Goal: Task Accomplishment & Management: Use online tool/utility

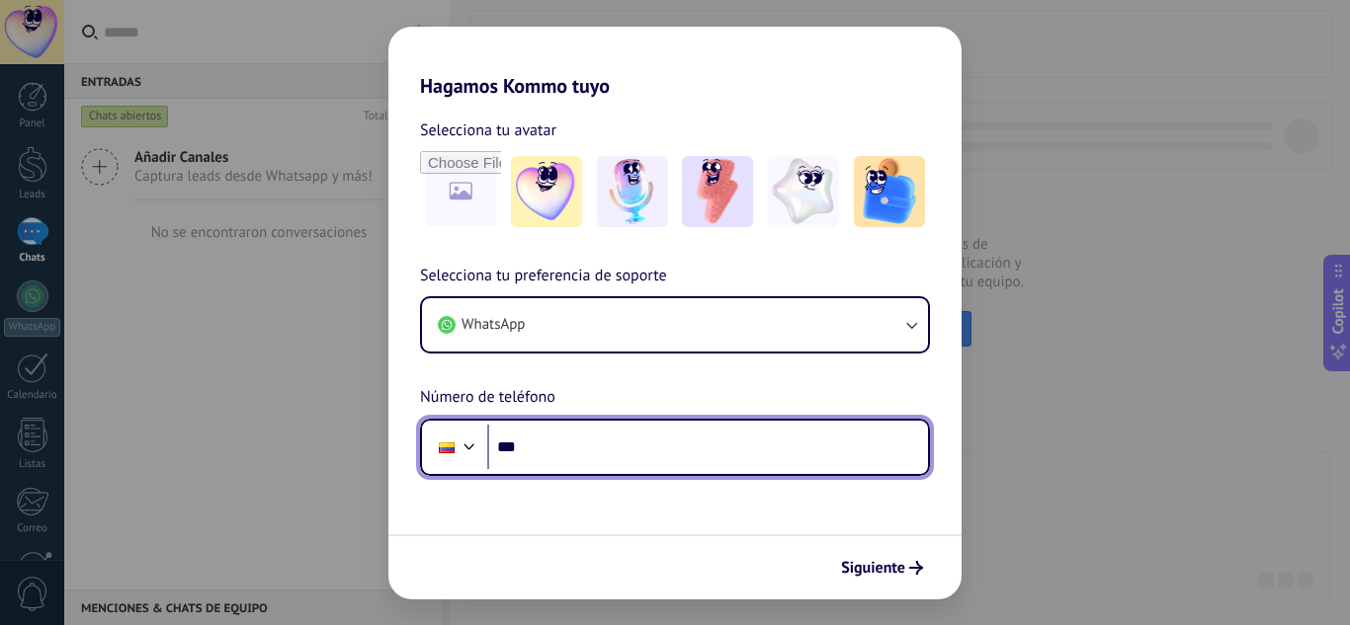
click at [590, 445] on input "***" at bounding box center [707, 447] width 441 height 45
type input "**********"
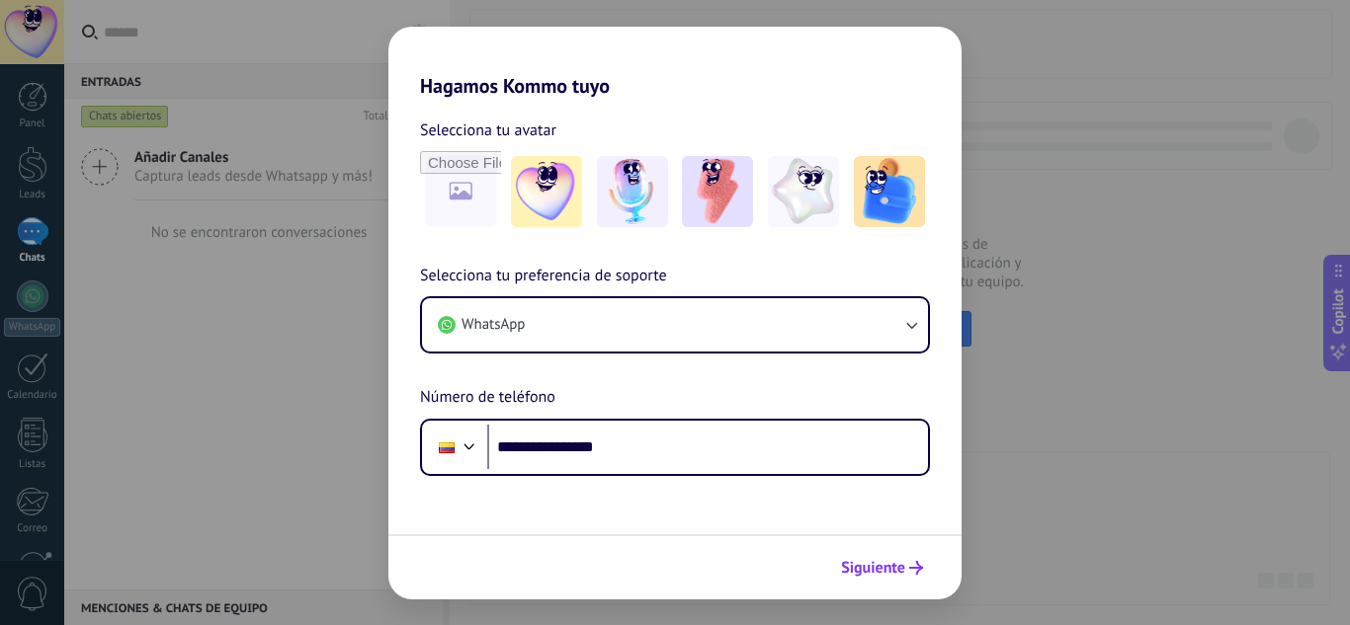
click at [897, 565] on span "Siguiente" at bounding box center [873, 568] width 64 height 14
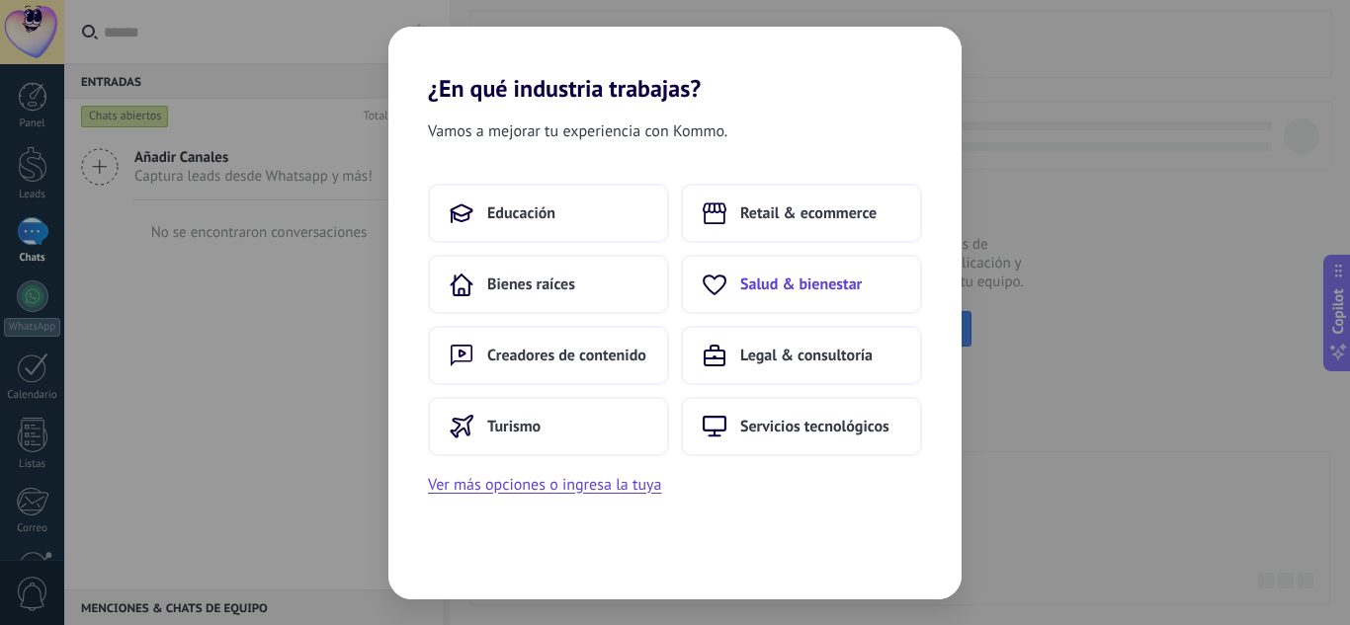
click at [812, 281] on span "Salud & bienestar" at bounding box center [801, 285] width 122 height 20
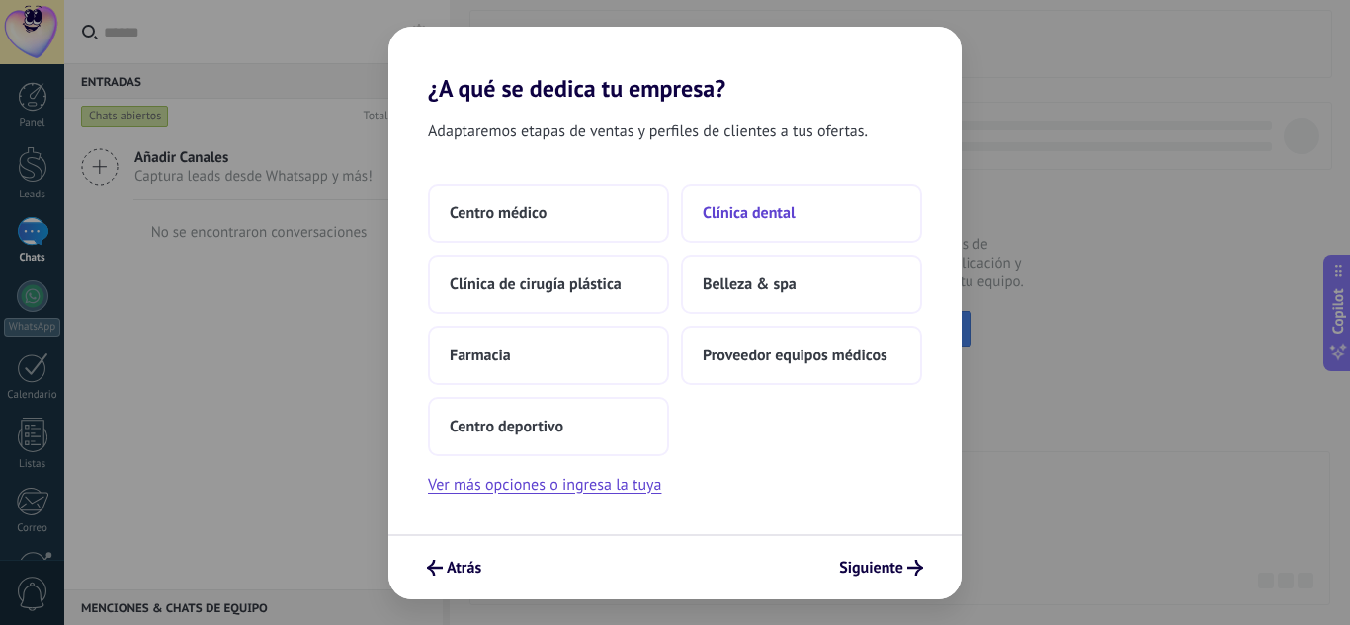
click at [746, 204] on span "Clínica dental" at bounding box center [748, 214] width 93 height 20
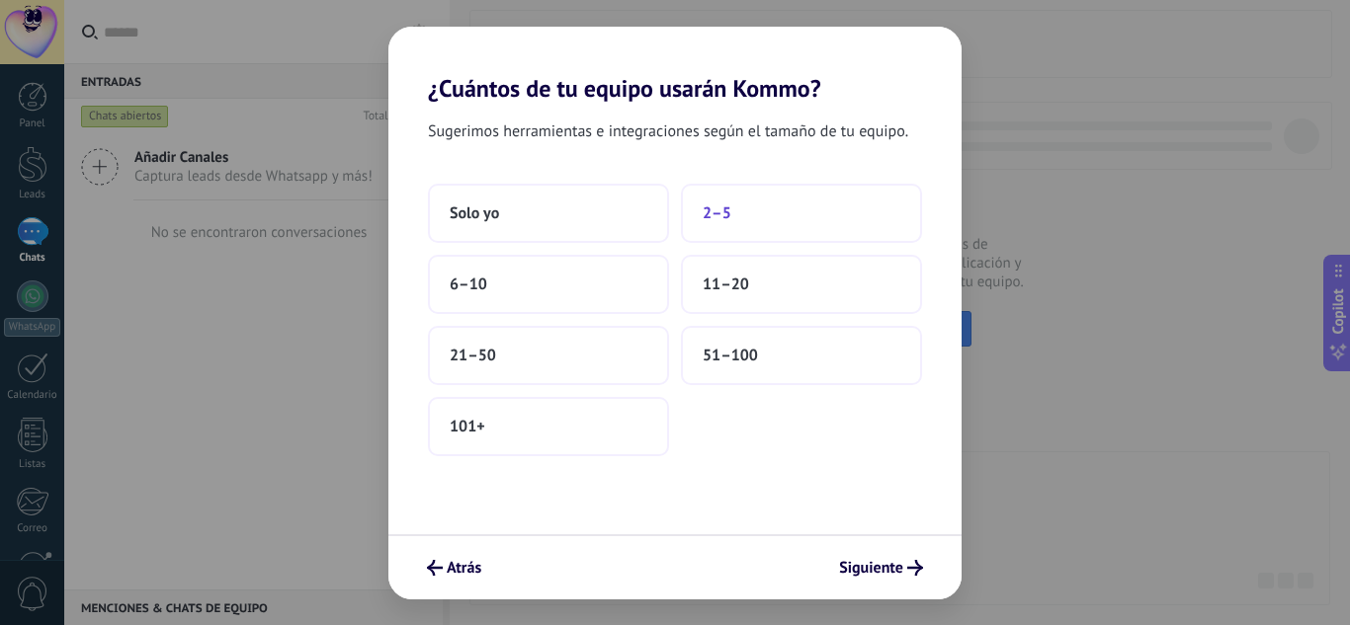
click at [719, 207] on span "2–5" at bounding box center [716, 214] width 29 height 20
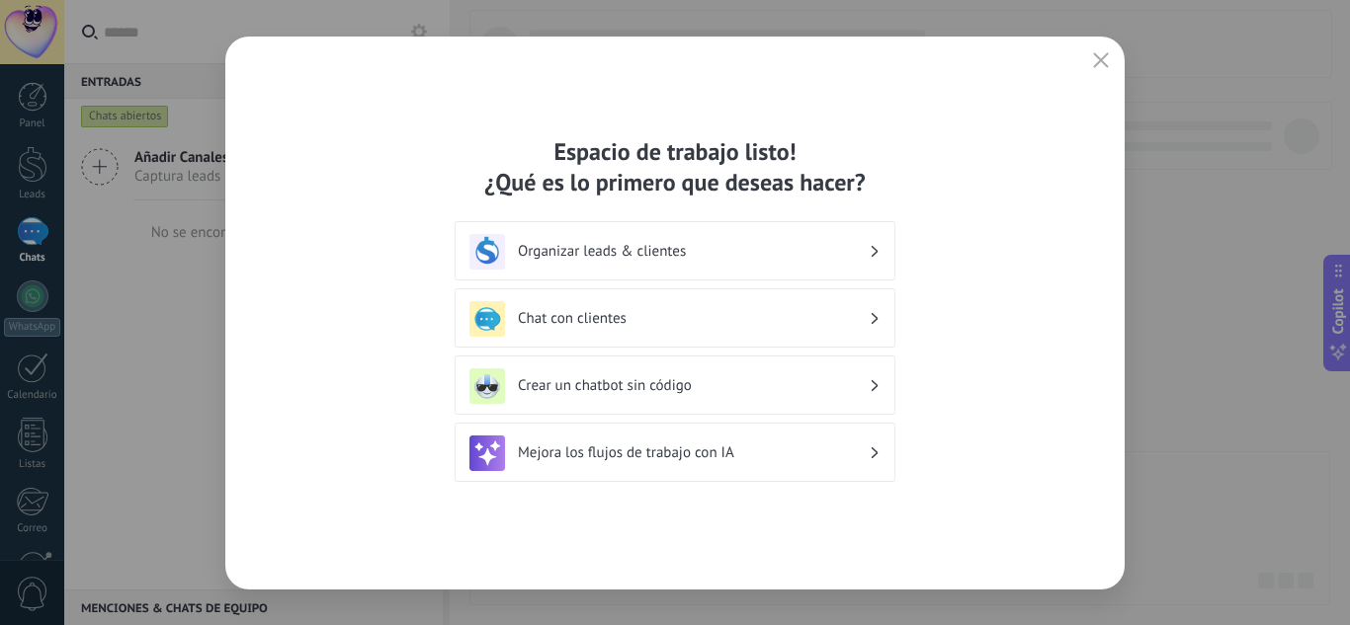
click at [651, 259] on h3 "Organizar leads & clientes" at bounding box center [693, 251] width 351 height 19
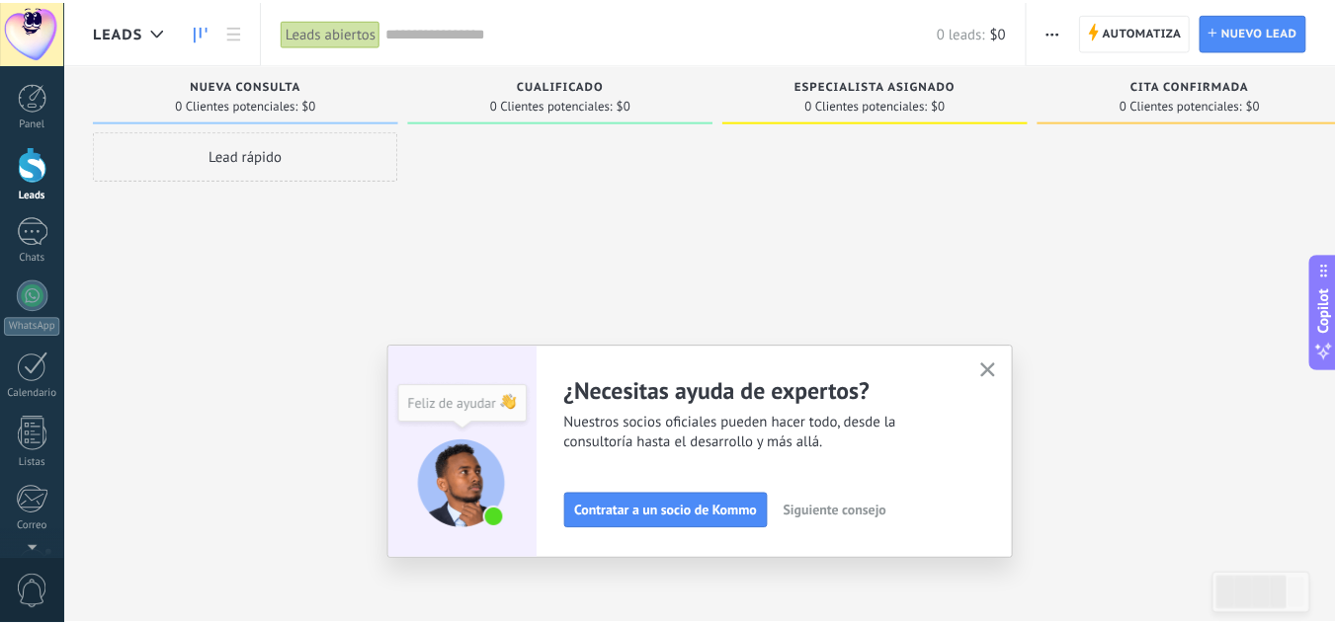
scroll to position [197, 0]
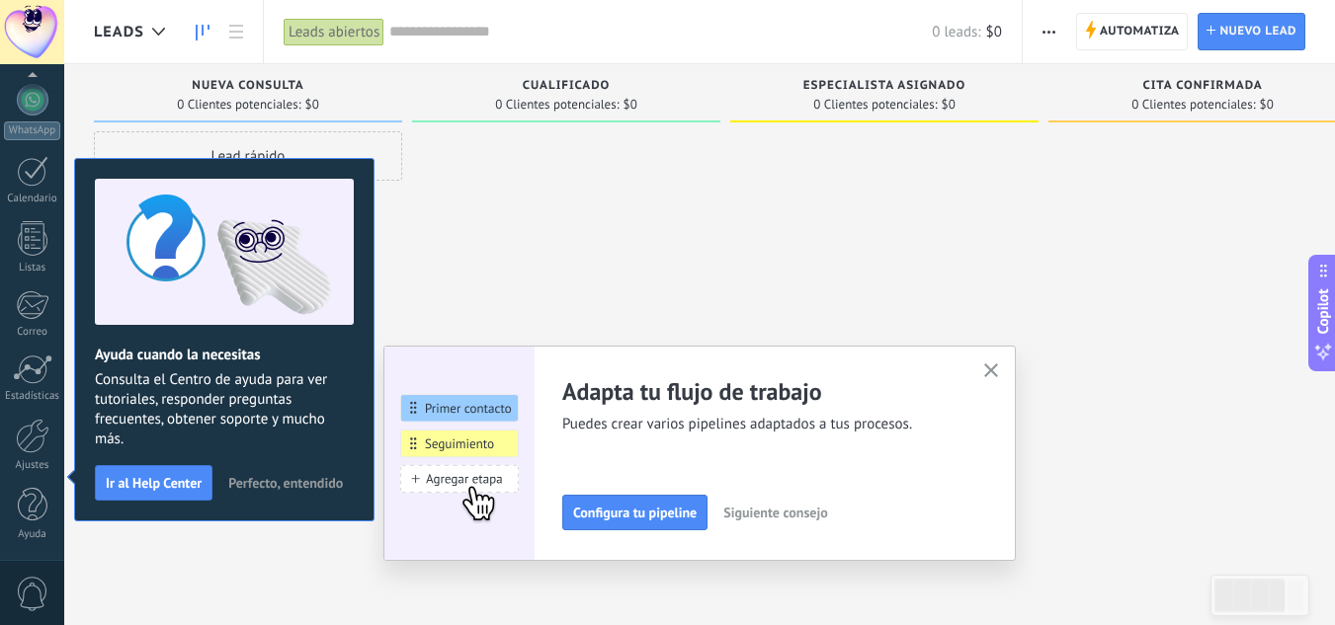
click at [993, 363] on button "button" at bounding box center [991, 372] width 25 height 27
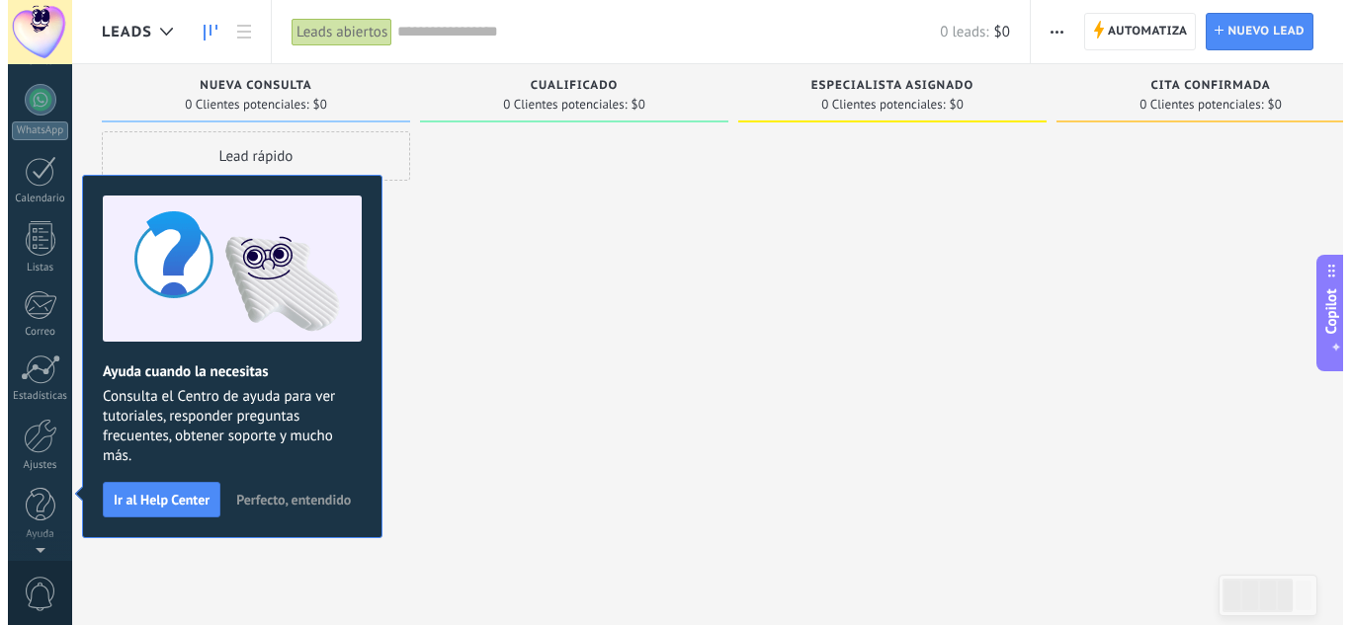
scroll to position [0, 0]
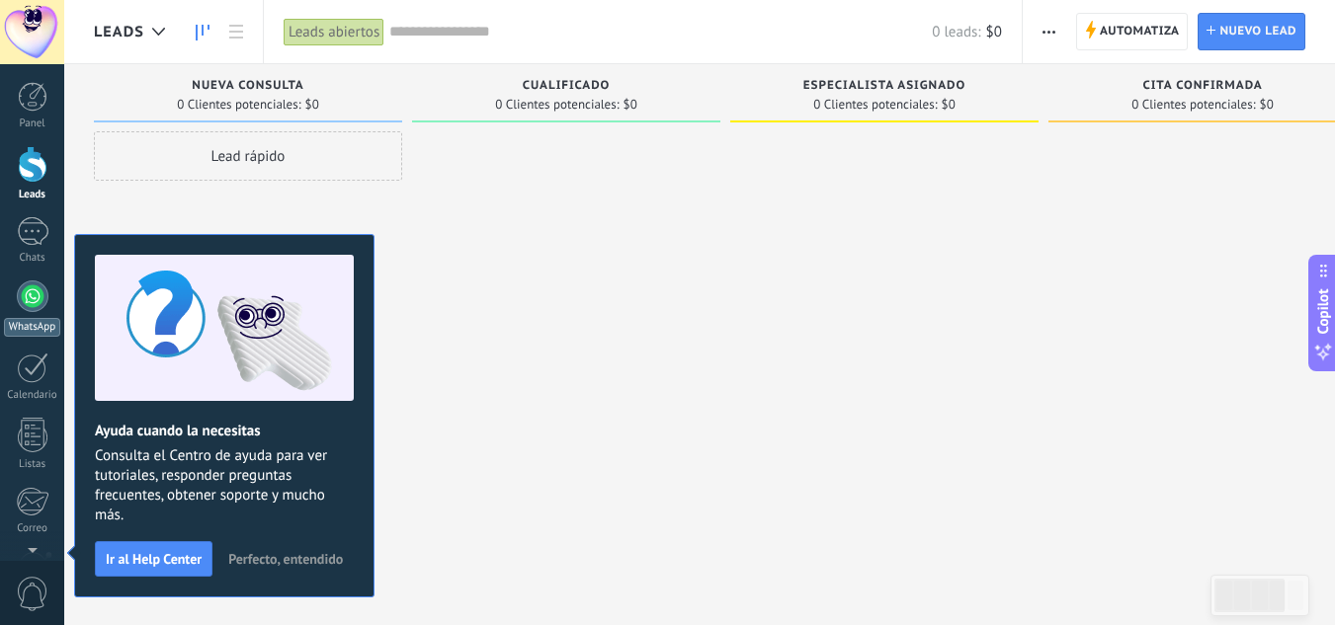
click at [26, 293] on div at bounding box center [33, 297] width 32 height 32
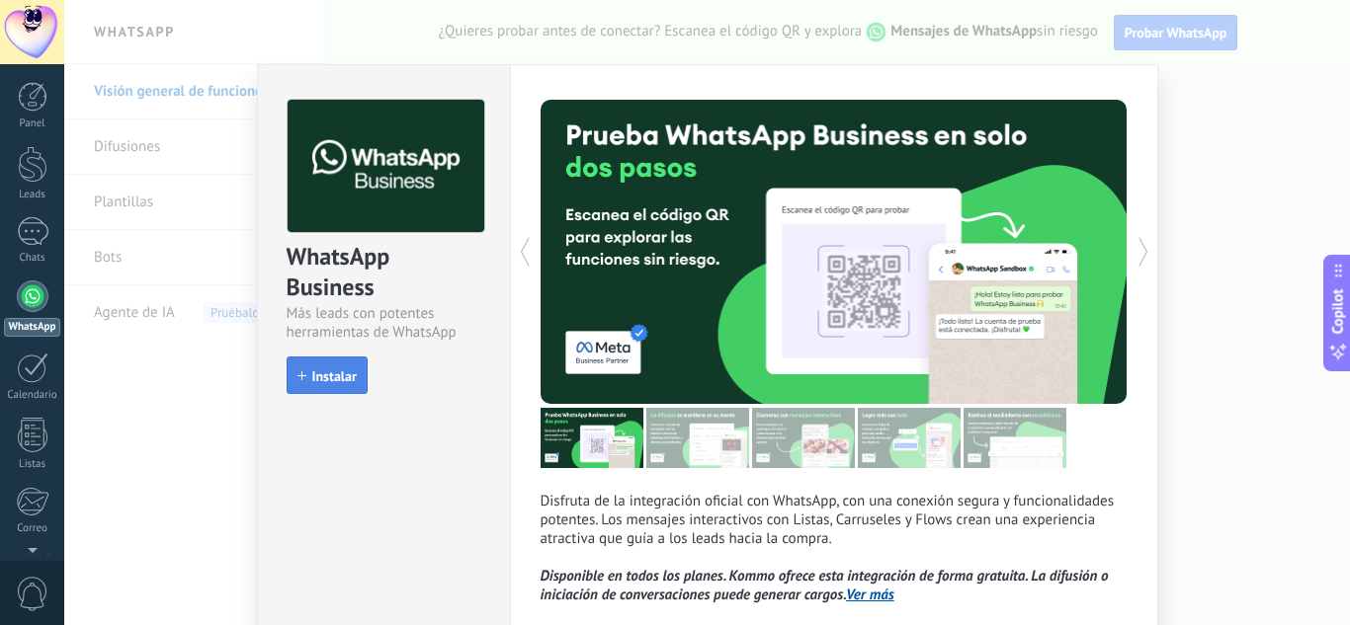
click at [314, 375] on span "Instalar" at bounding box center [334, 376] width 44 height 14
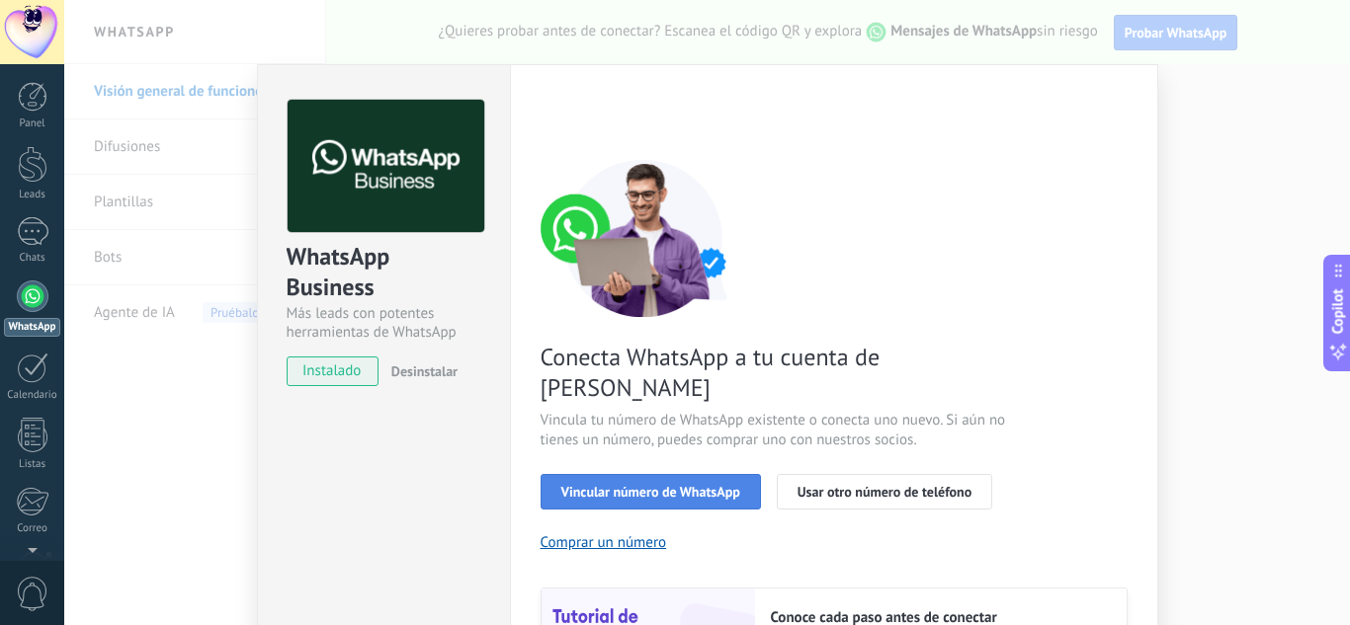
click at [657, 474] on button "Vincular número de WhatsApp" at bounding box center [650, 492] width 220 height 36
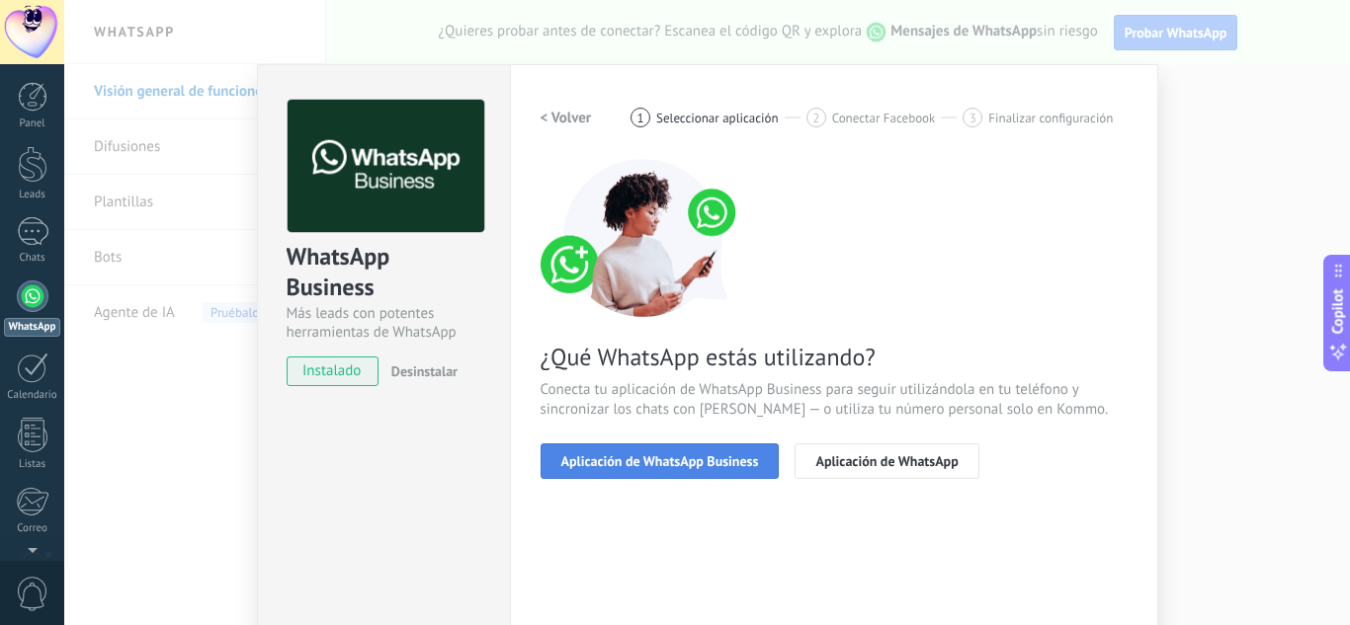
click at [655, 454] on span "Aplicación de WhatsApp Business" at bounding box center [660, 461] width 198 height 14
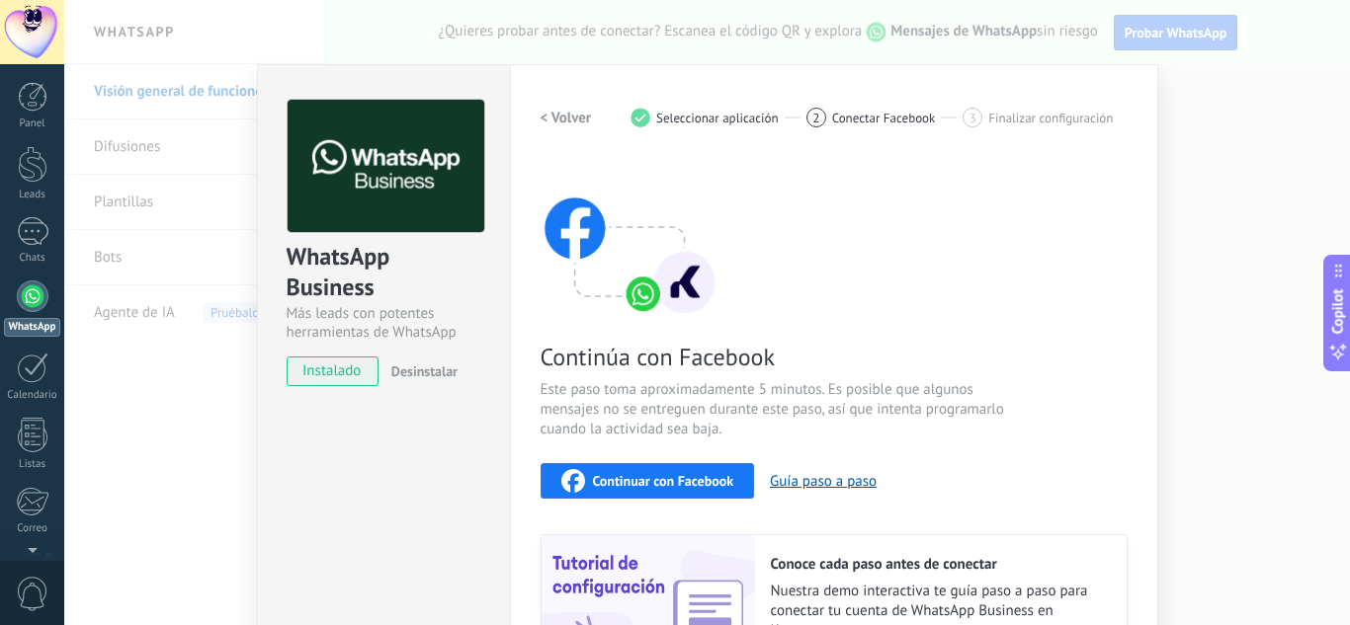
scroll to position [99, 0]
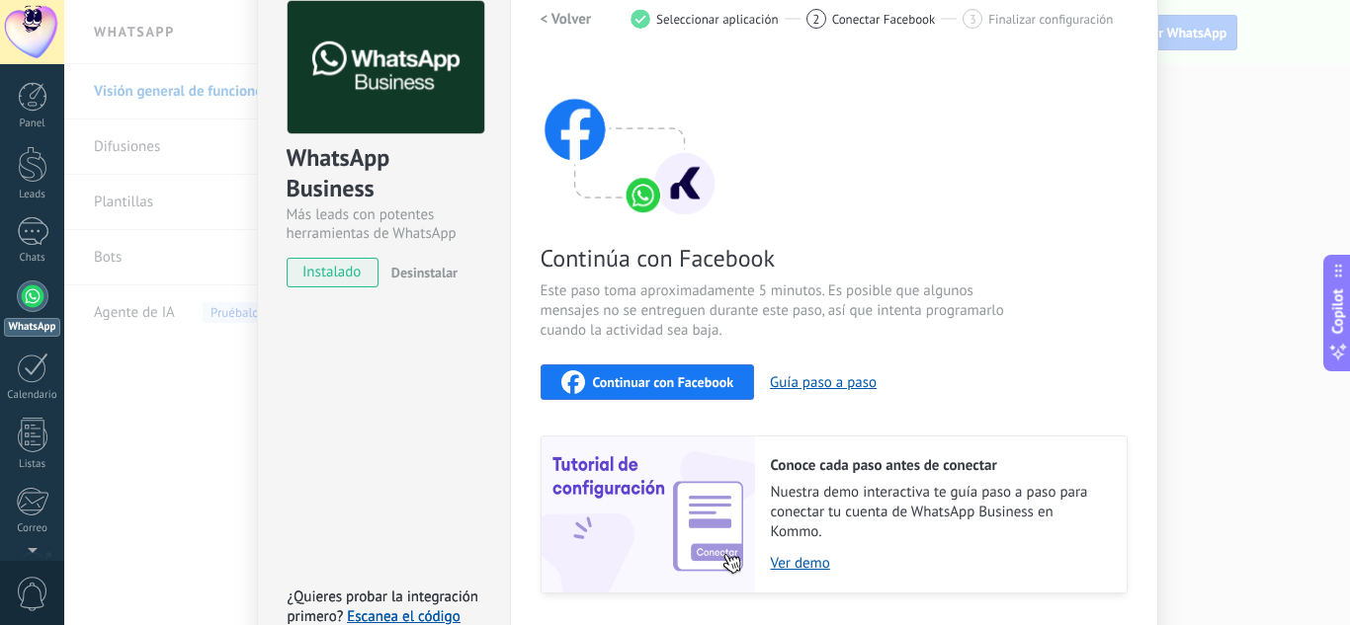
click at [643, 383] on span "Continuar con Facebook" at bounding box center [663, 382] width 141 height 14
click at [324, 279] on span "instalado" at bounding box center [332, 273] width 90 height 30
click at [628, 381] on span "Continuar con Facebook" at bounding box center [663, 382] width 141 height 14
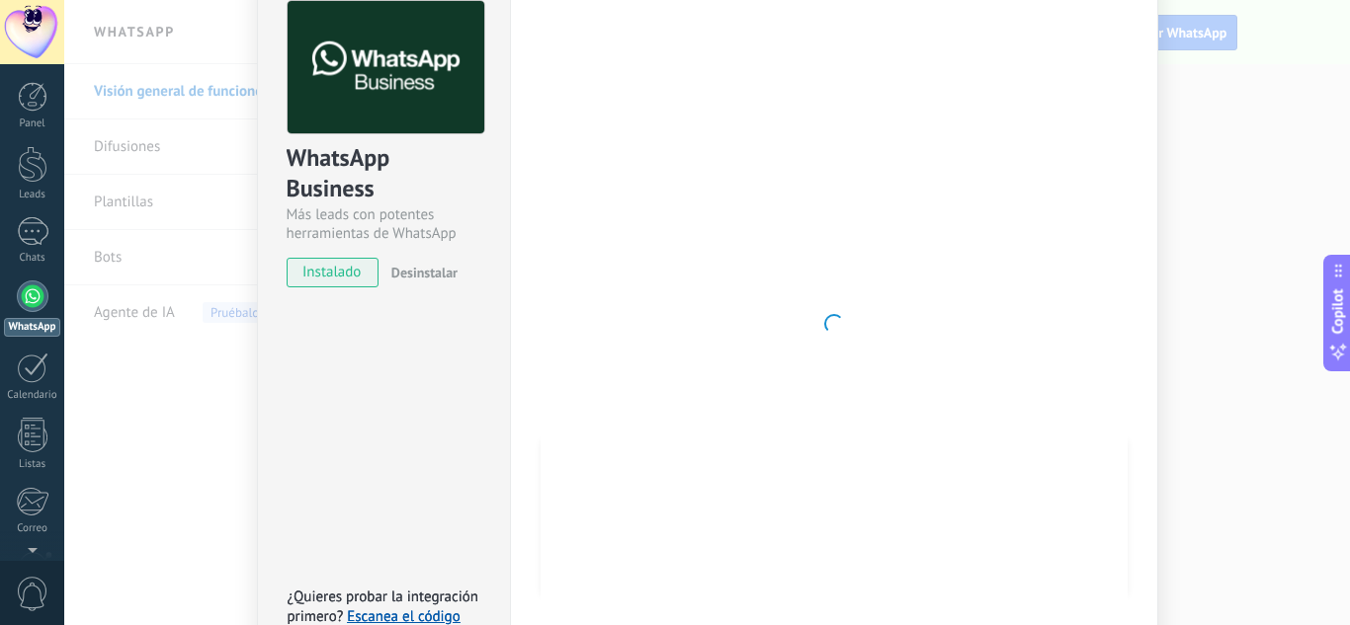
scroll to position [229, 0]
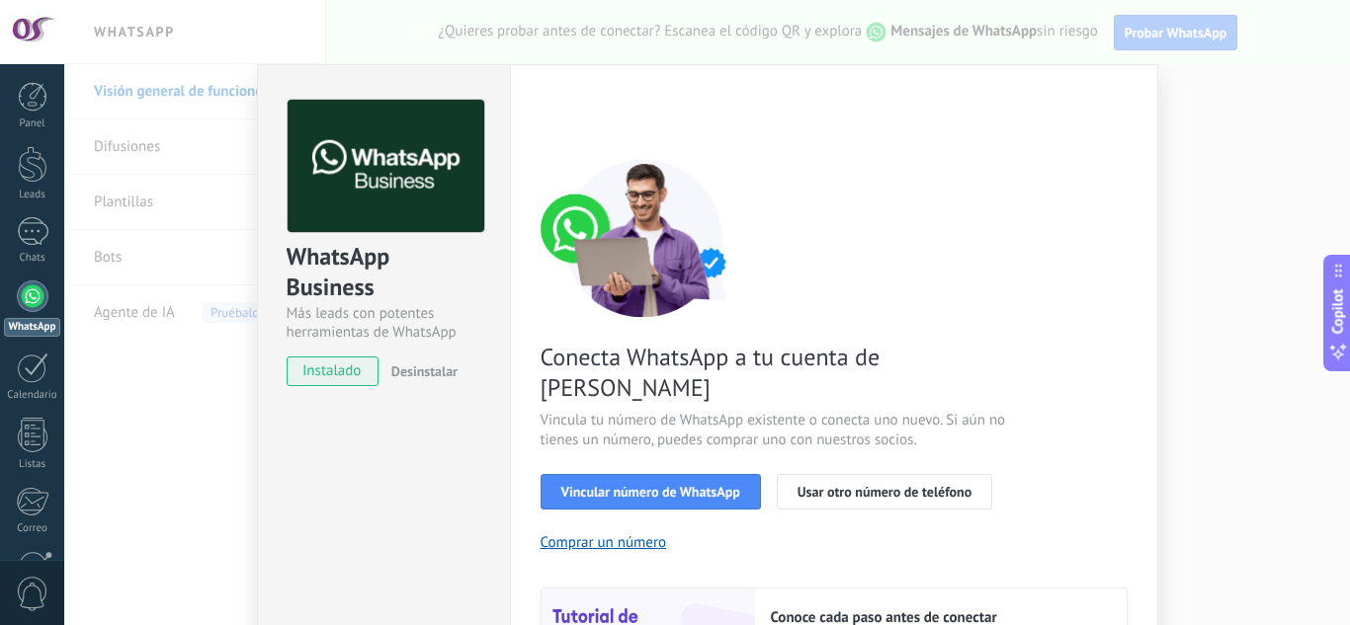
scroll to position [198, 0]
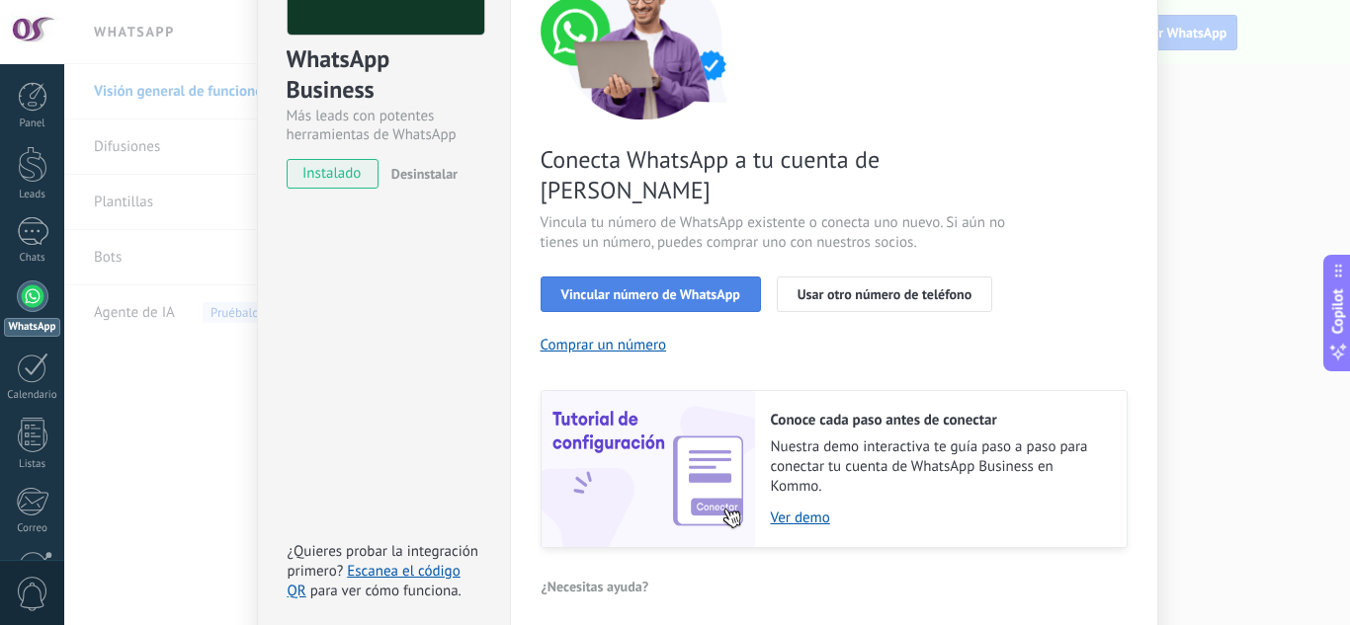
click at [598, 287] on span "Vincular número de WhatsApp" at bounding box center [650, 294] width 179 height 14
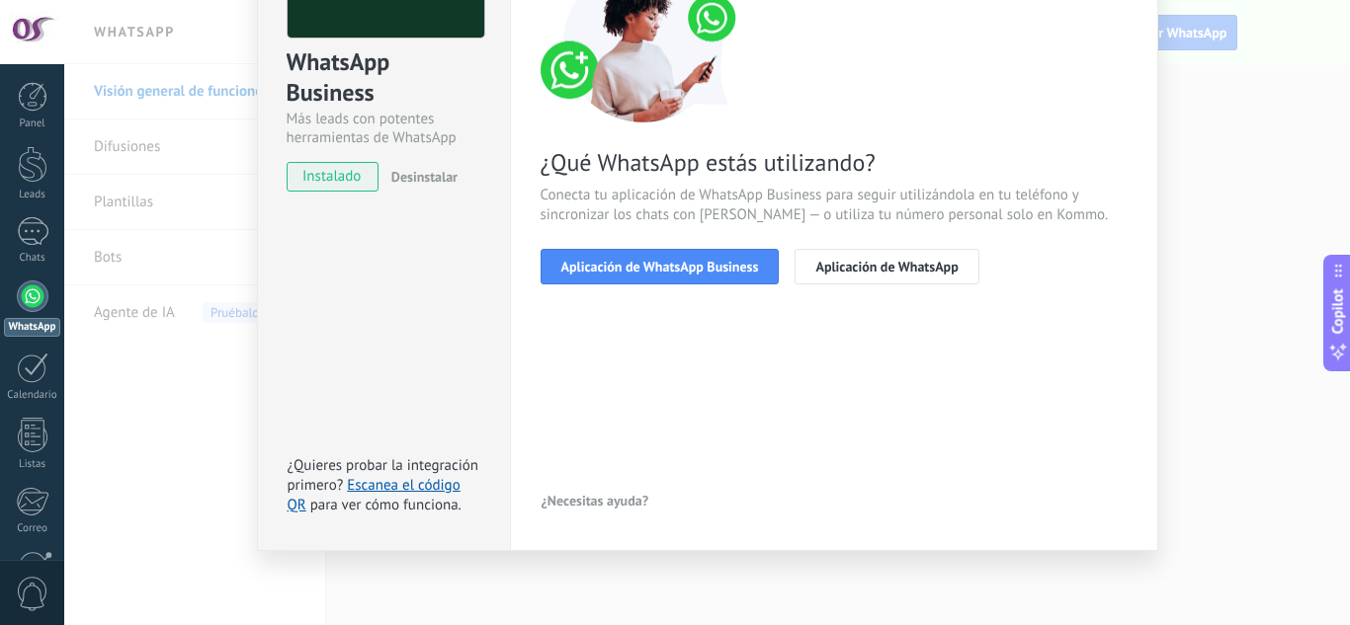
scroll to position [195, 0]
click at [598, 260] on span "Aplicación de WhatsApp Business" at bounding box center [660, 267] width 198 height 14
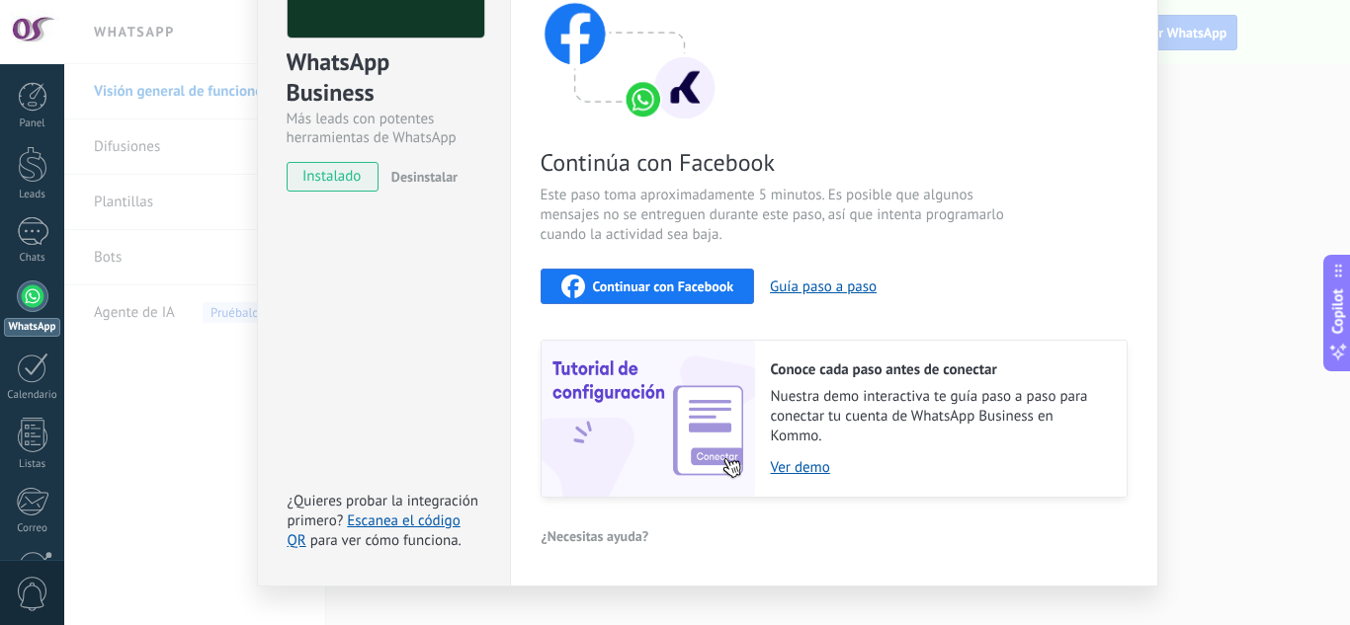
click at [622, 277] on div "Continuar con Facebook" at bounding box center [647, 287] width 173 height 24
click at [483, 240] on div "WhatsApp Business Más leads con potentes herramientas de WhatsApp instalado Des…" at bounding box center [383, 228] width 253 height 717
click at [1209, 115] on div "WhatsApp Business Más leads con potentes herramientas de WhatsApp instalado Des…" at bounding box center [706, 312] width 1285 height 625
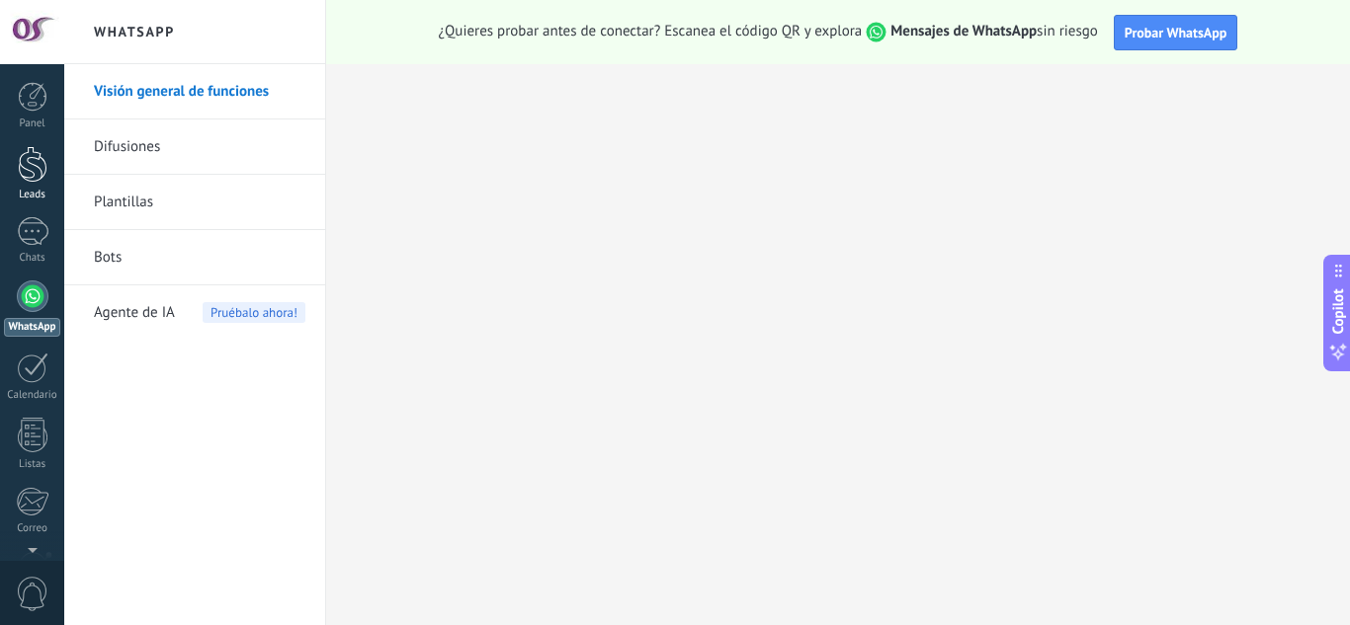
click at [28, 163] on div at bounding box center [33, 164] width 30 height 37
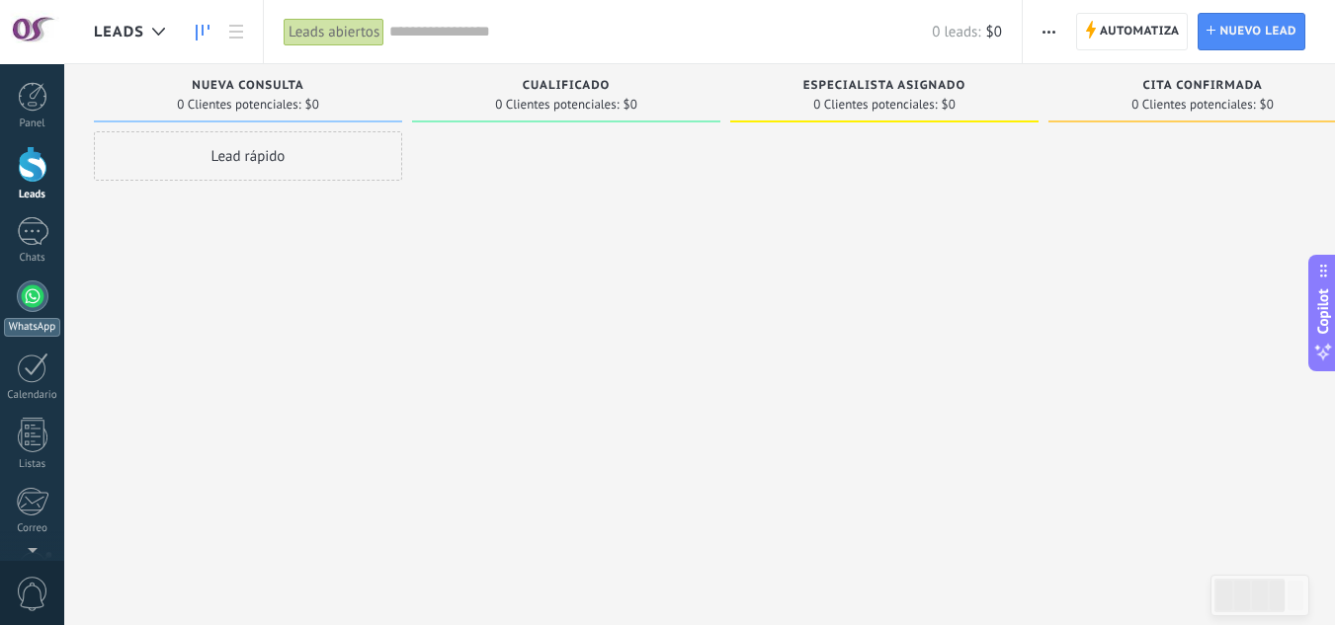
click at [32, 294] on div at bounding box center [33, 297] width 32 height 32
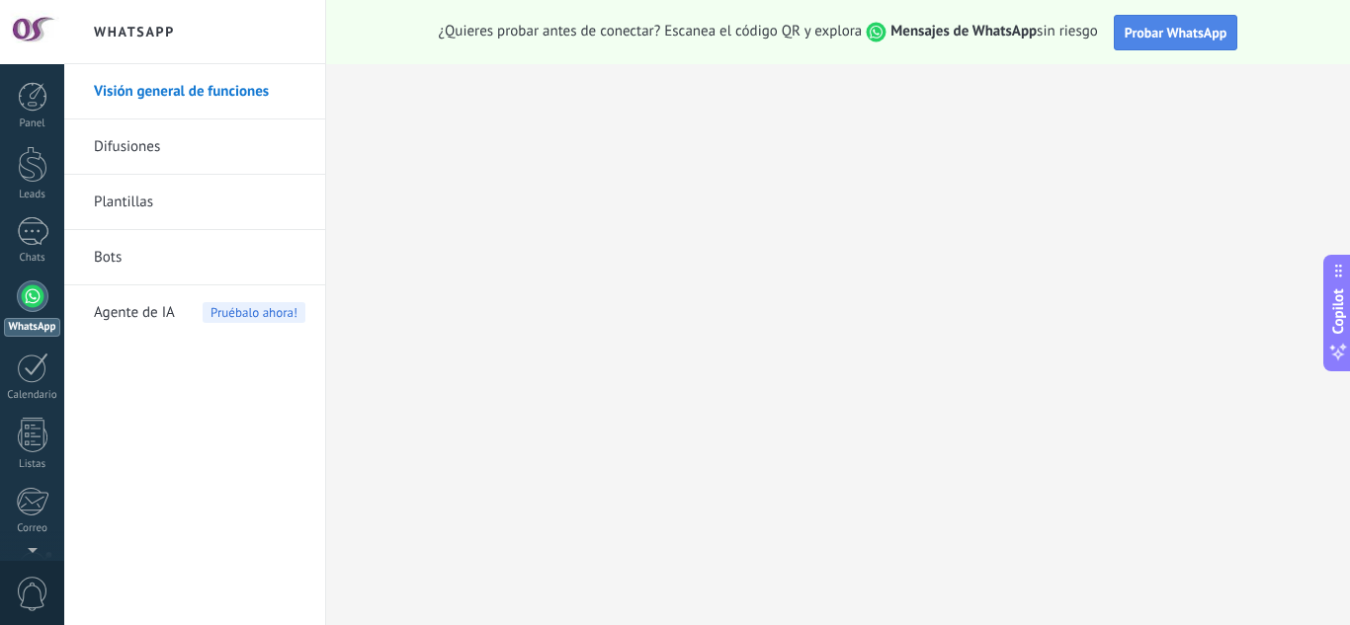
click at [1172, 23] on button "Probar WhatsApp" at bounding box center [1175, 33] width 124 height 36
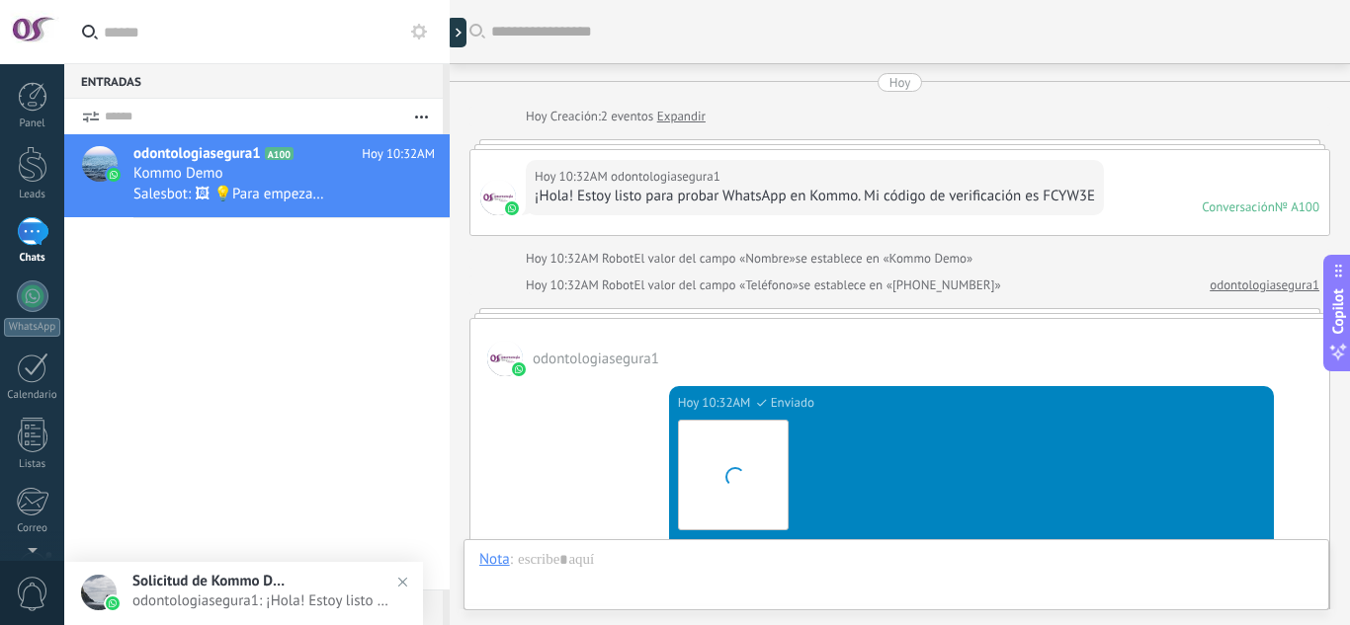
scroll to position [703, 0]
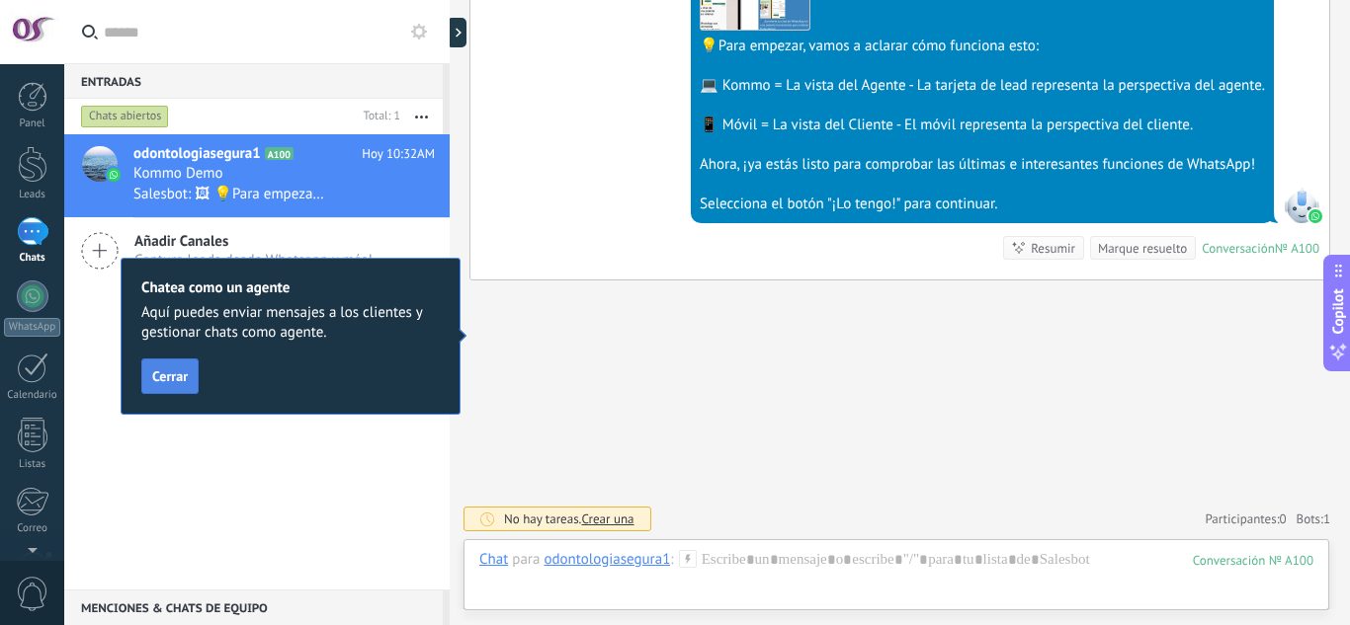
click at [177, 383] on span "Cerrar" at bounding box center [170, 376] width 36 height 14
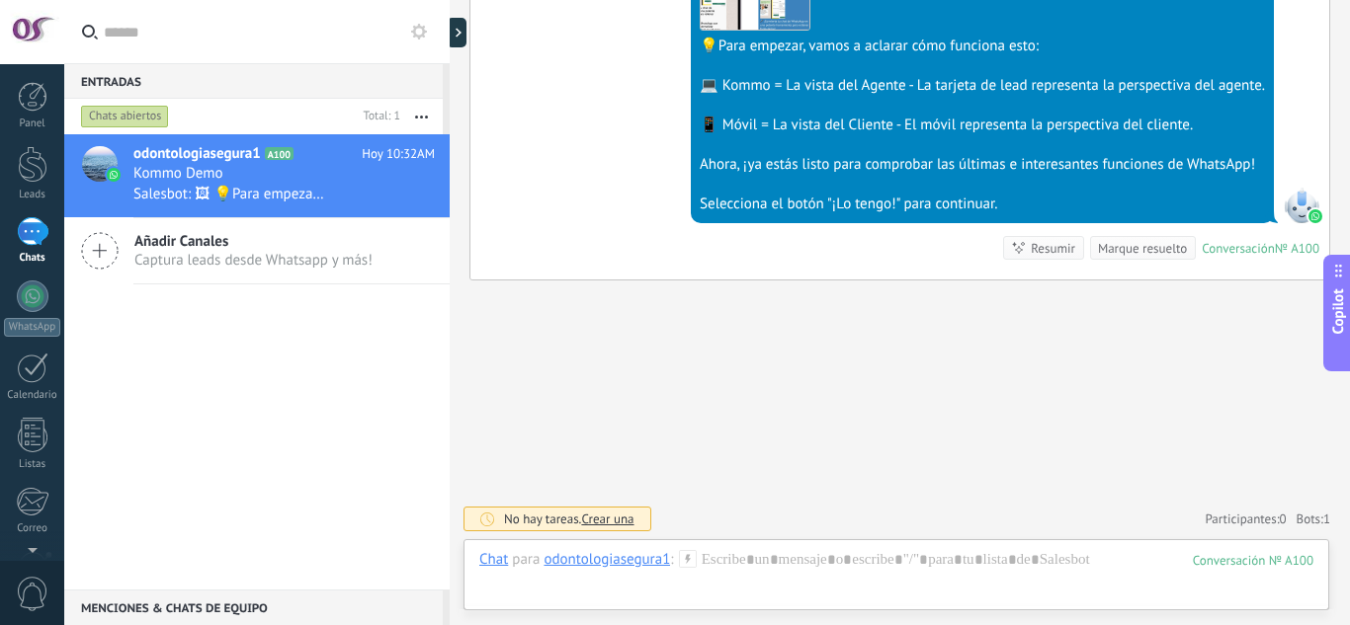
click at [237, 375] on div "odontologiasegura1 A100 [DATE] 10:32AM Kommo Demo Salesbot: 🖼 💡Para empezar, va…" at bounding box center [256, 361] width 385 height 455
click at [179, 147] on span "odontologiasegura1" at bounding box center [196, 154] width 127 height 20
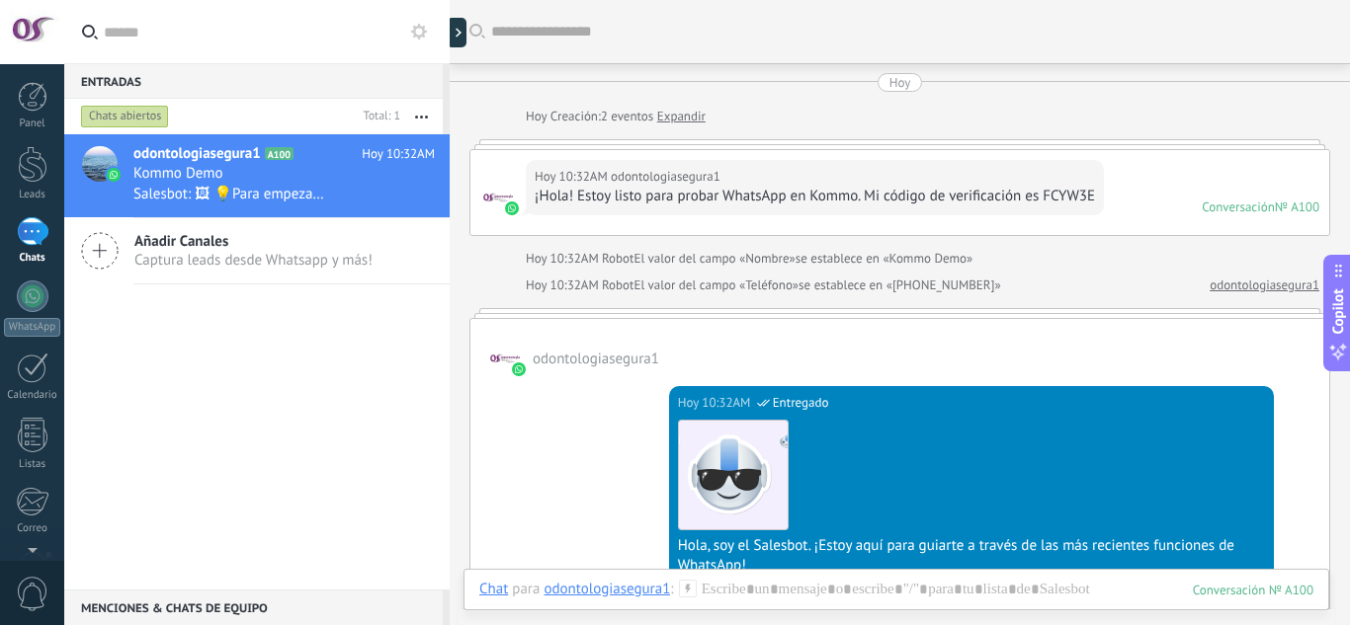
click at [156, 254] on span "Captura leads desde Whatsapp y más!" at bounding box center [253, 260] width 238 height 19
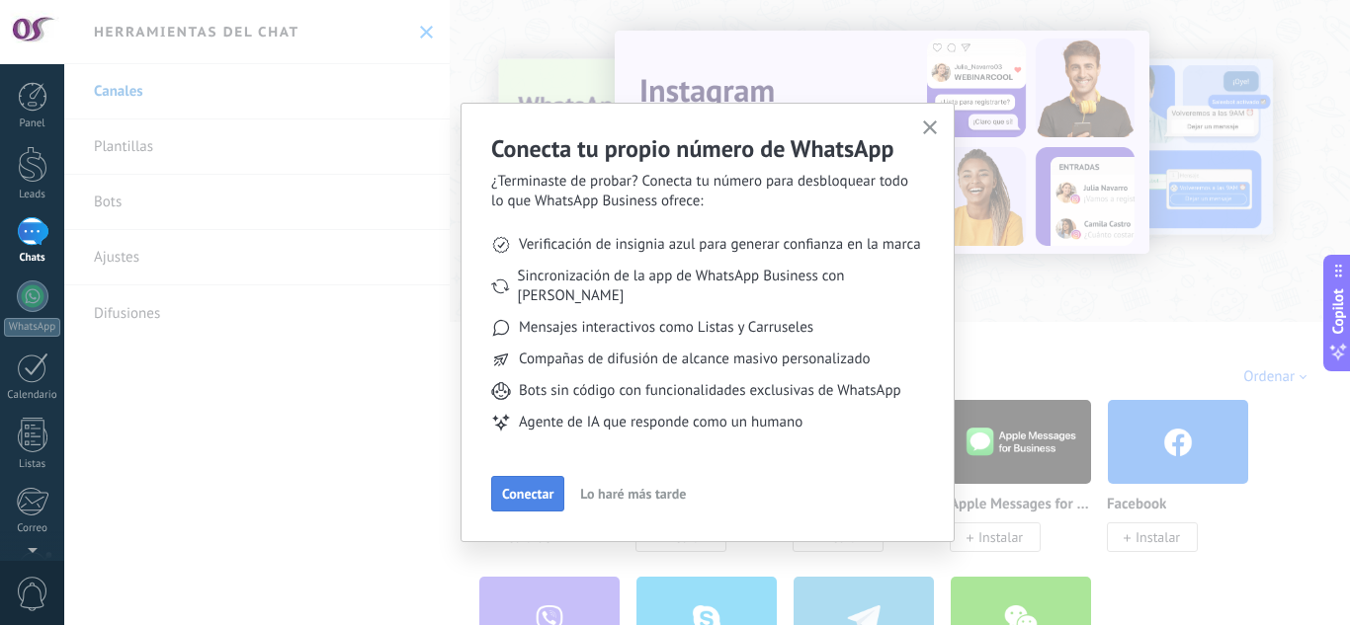
click at [523, 487] on span "Conectar" at bounding box center [527, 494] width 51 height 14
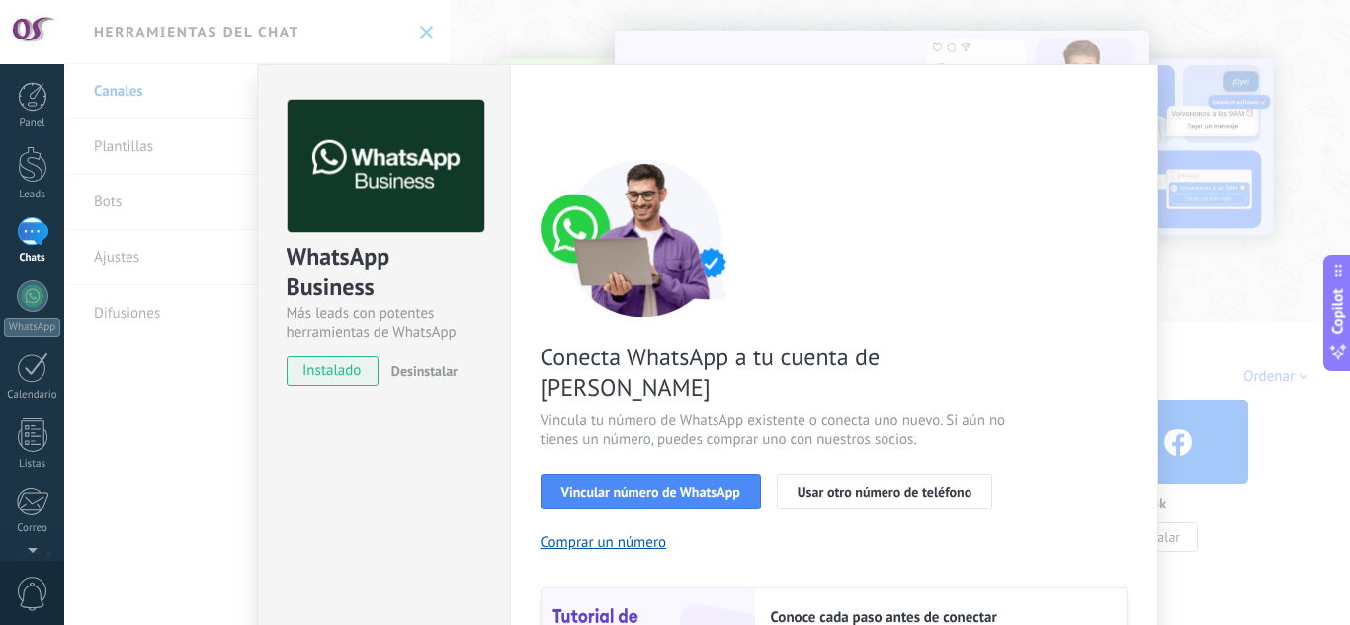
click at [763, 6] on div "WhatsApp Business Más leads con potentes herramientas de WhatsApp instalado Des…" at bounding box center [706, 312] width 1285 height 625
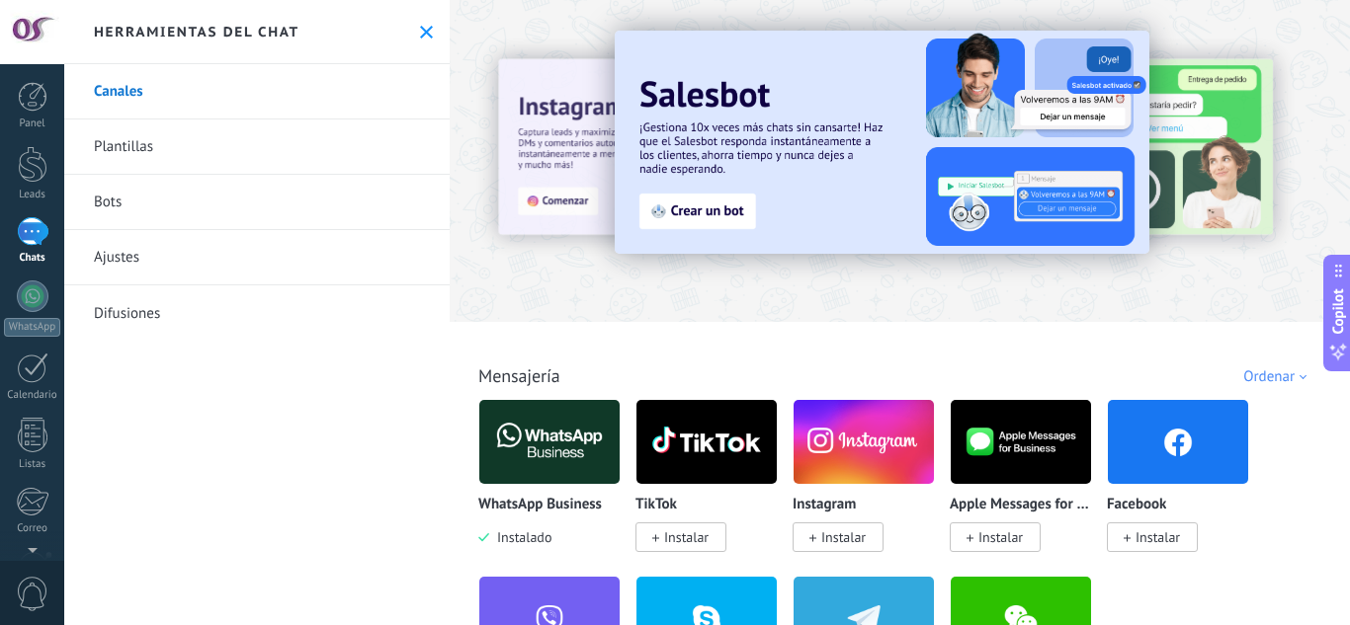
click at [831, 532] on span "Instalar" at bounding box center [843, 538] width 44 height 18
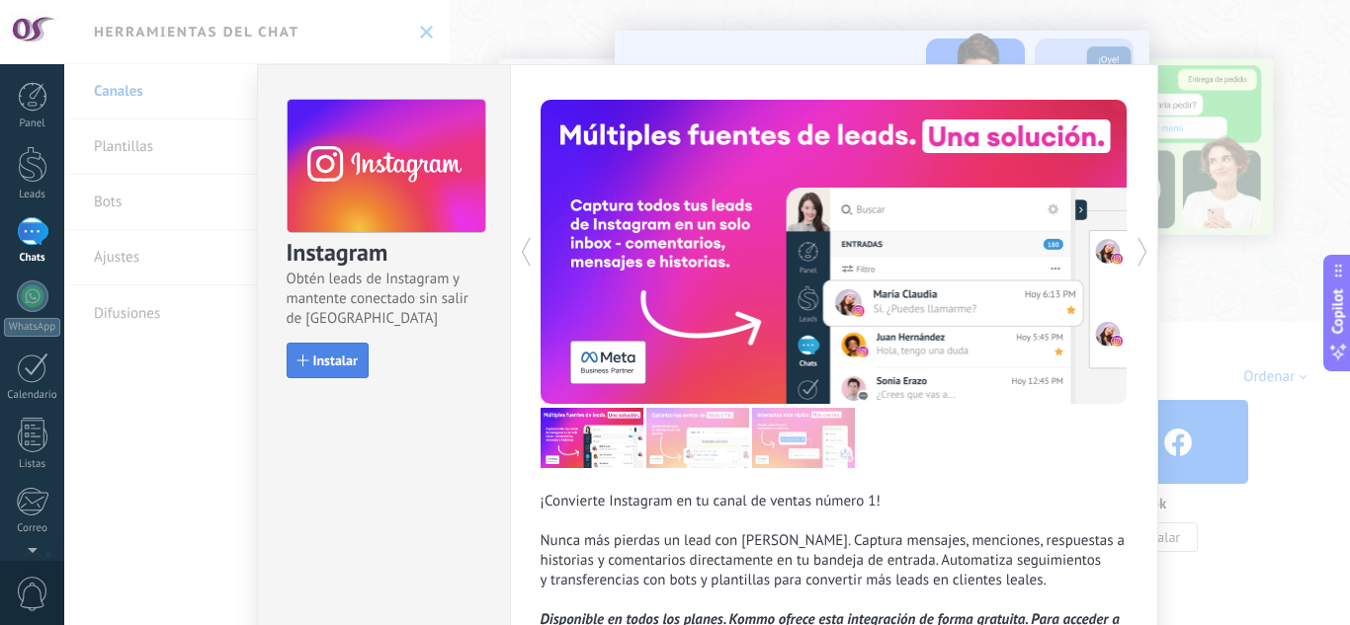
click at [326, 362] on span "Instalar" at bounding box center [335, 361] width 44 height 14
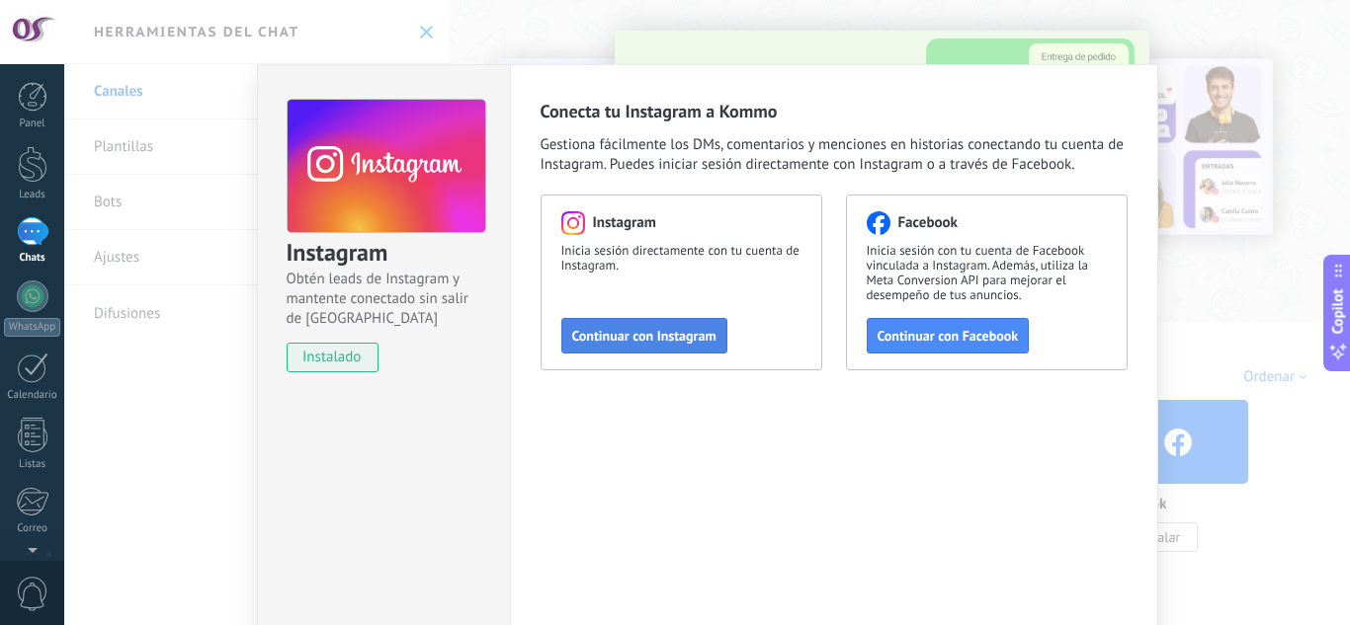
click at [662, 337] on span "Continuar con Instagram" at bounding box center [644, 336] width 144 height 14
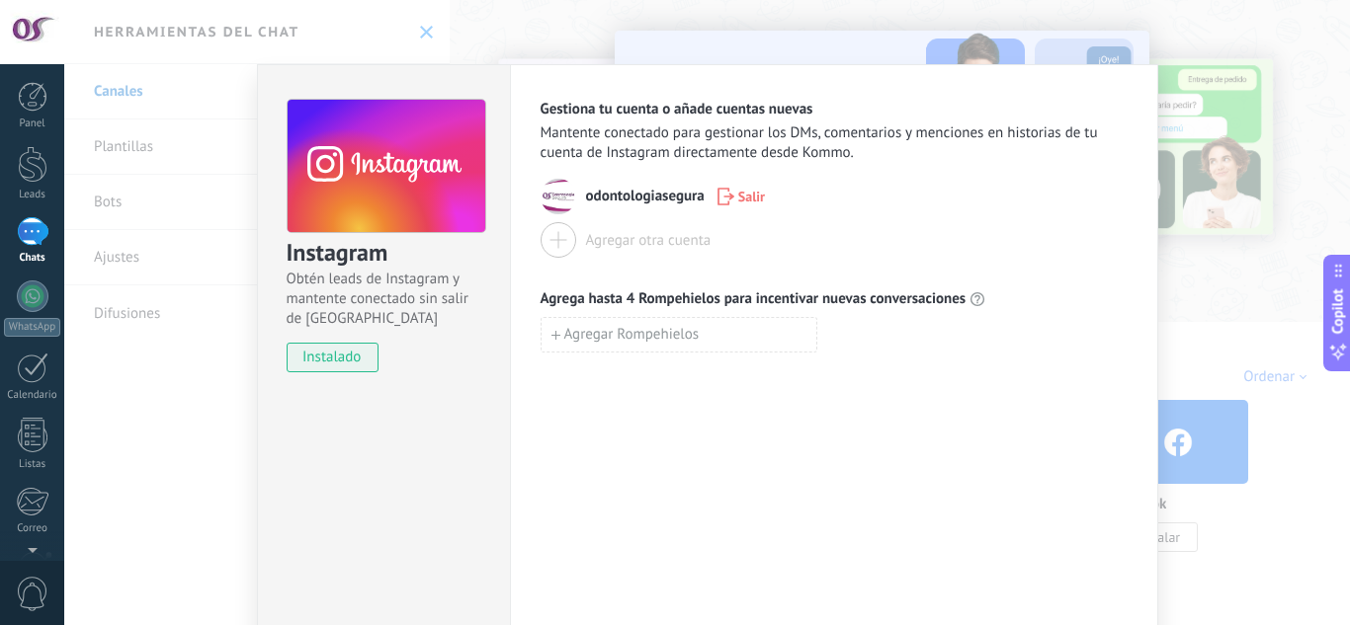
click at [323, 364] on span "instalado" at bounding box center [332, 358] width 90 height 30
click at [779, 7] on div "Instagram Obtén leads de Instagram y mantente conectado sin salir de Kommo inst…" at bounding box center [706, 312] width 1285 height 625
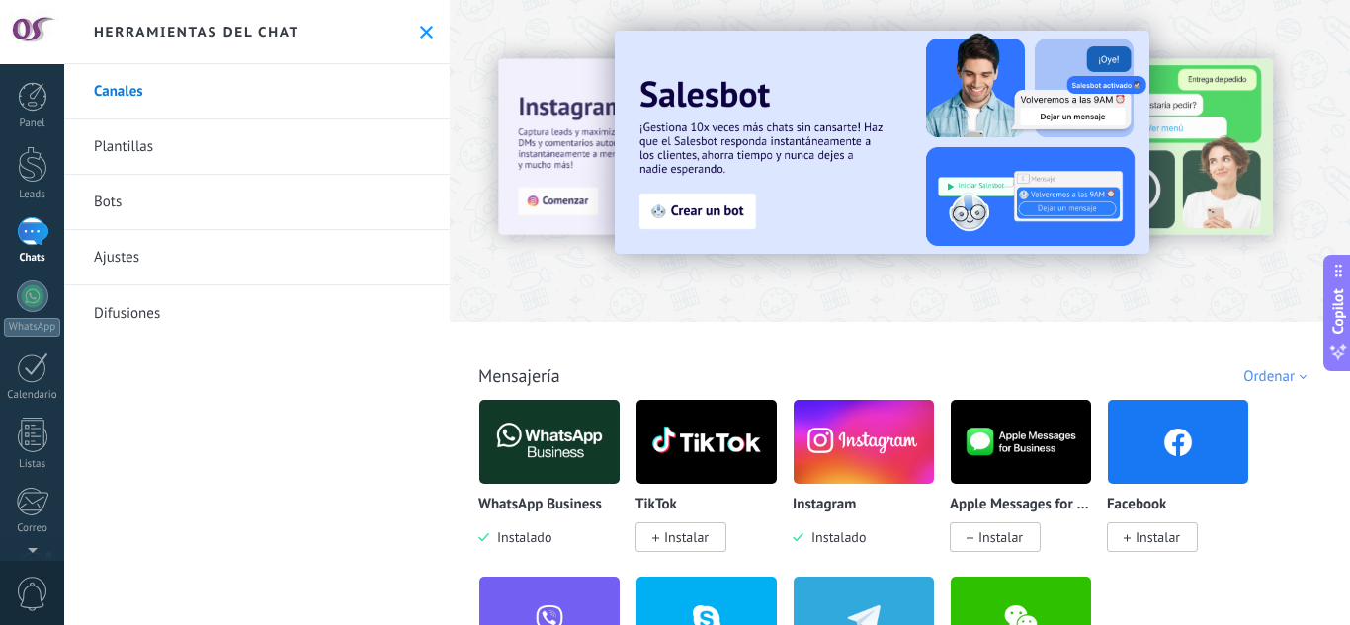
click at [1170, 426] on img at bounding box center [1177, 442] width 140 height 96
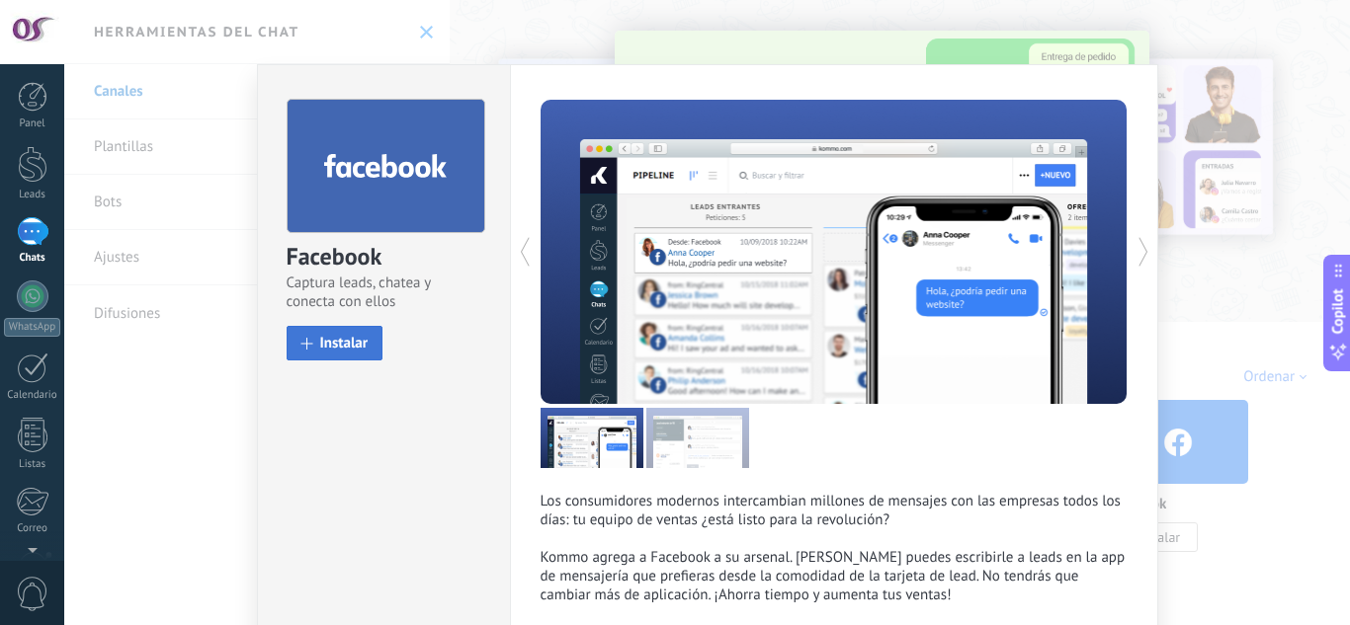
click at [342, 347] on span "Instalar" at bounding box center [344, 343] width 48 height 15
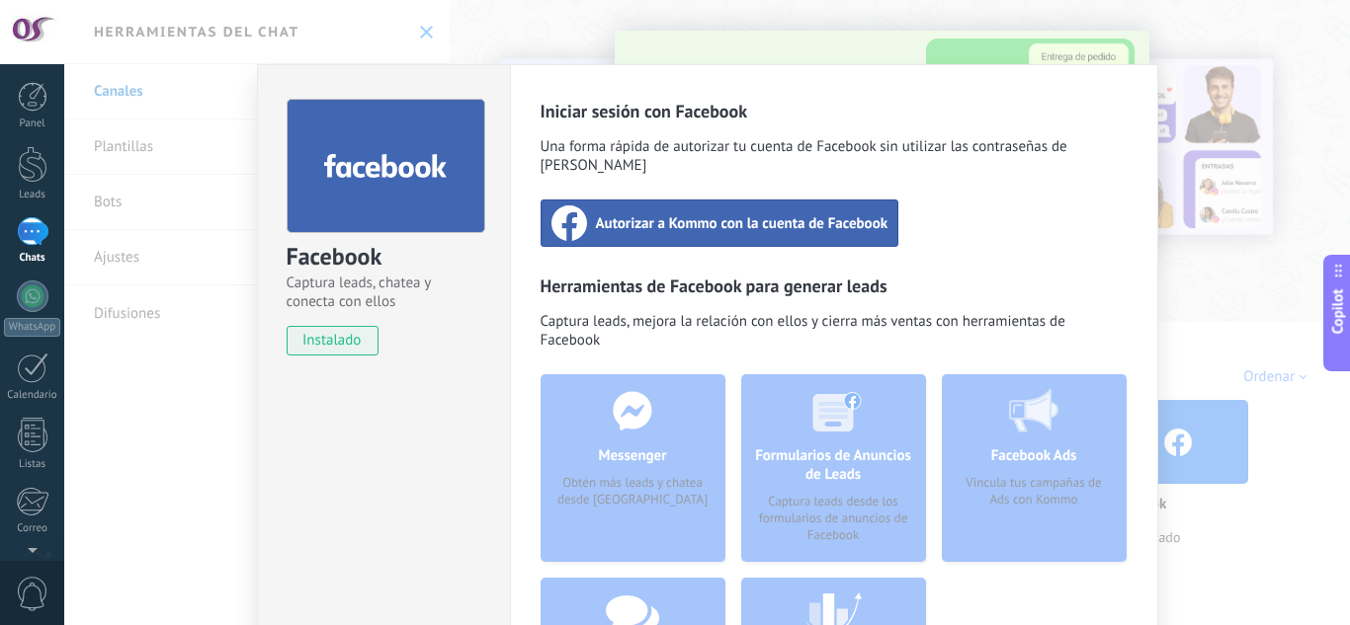
click at [664, 213] on span "Autorizar a Kommo con la cuenta de Facebook" at bounding box center [742, 223] width 292 height 20
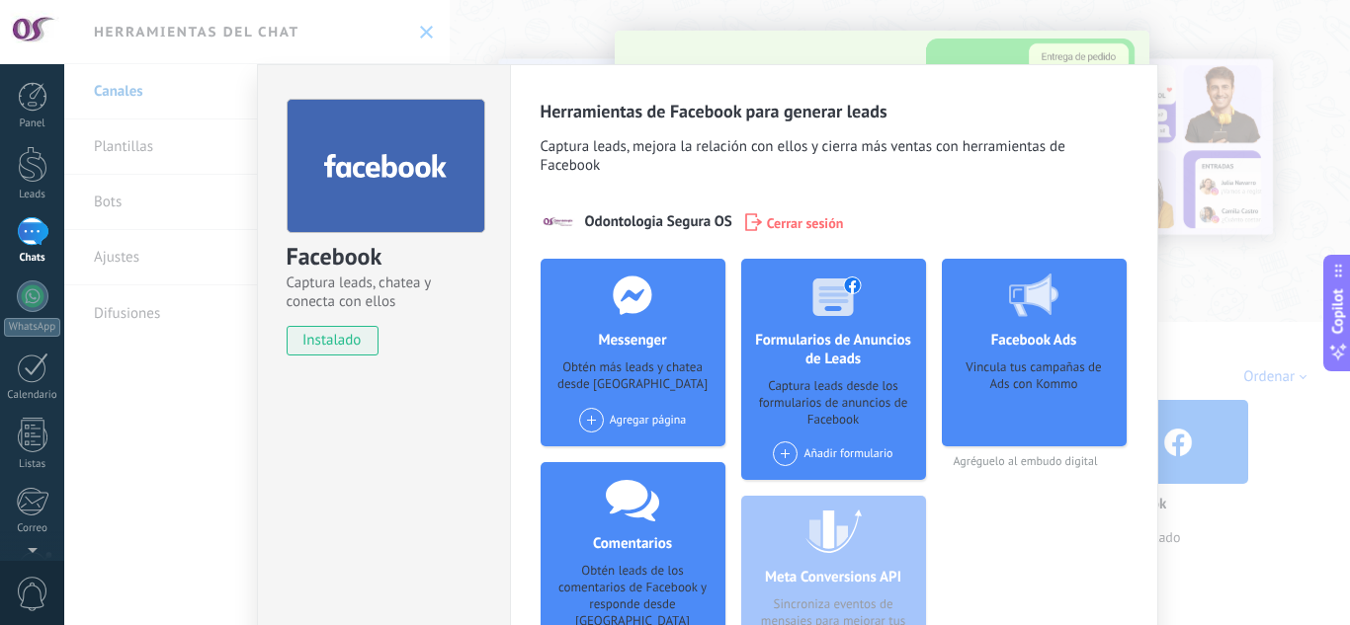
click at [617, 9] on div "Facebook Captura leads, chatea y conecta con ellos instalado Desinstalar Herram…" at bounding box center [706, 312] width 1285 height 625
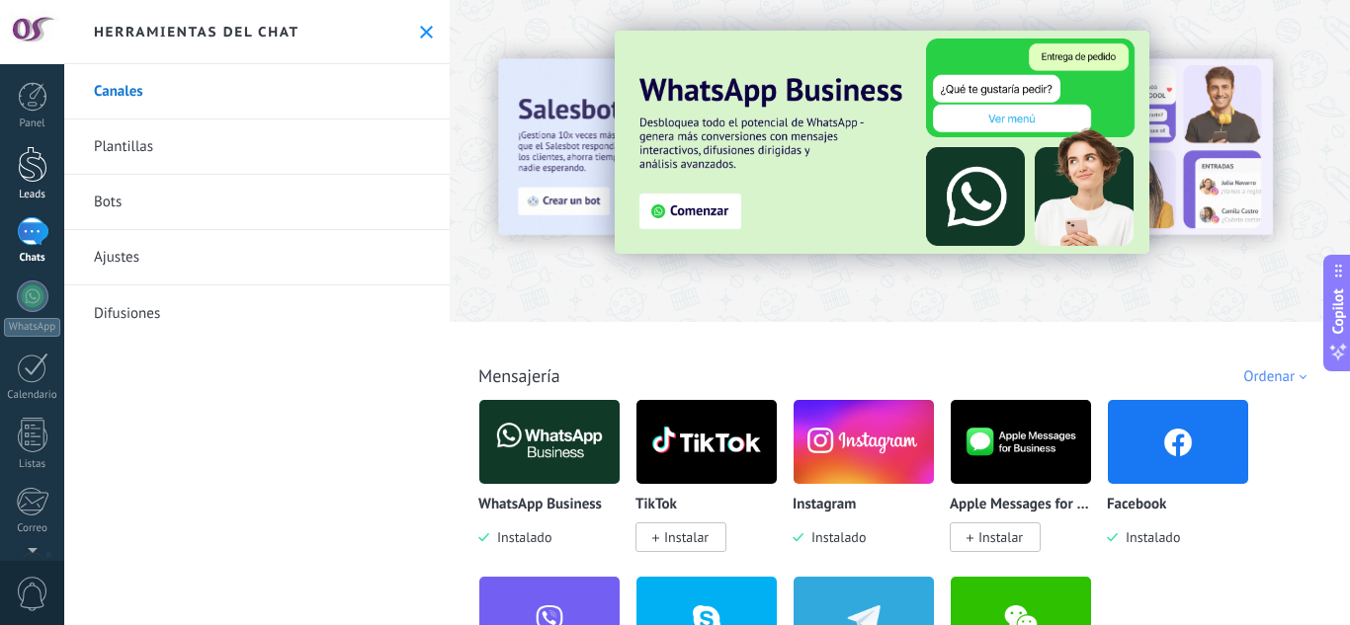
click at [29, 172] on div at bounding box center [33, 164] width 30 height 37
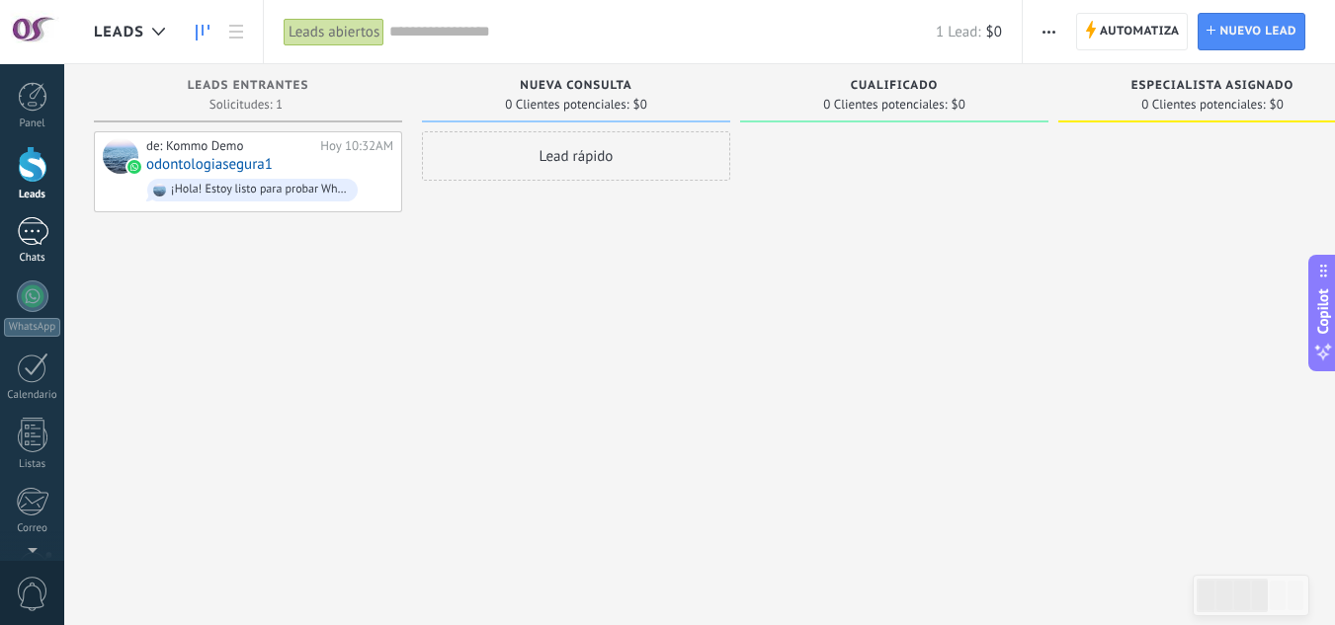
click at [33, 236] on div "1" at bounding box center [33, 231] width 32 height 29
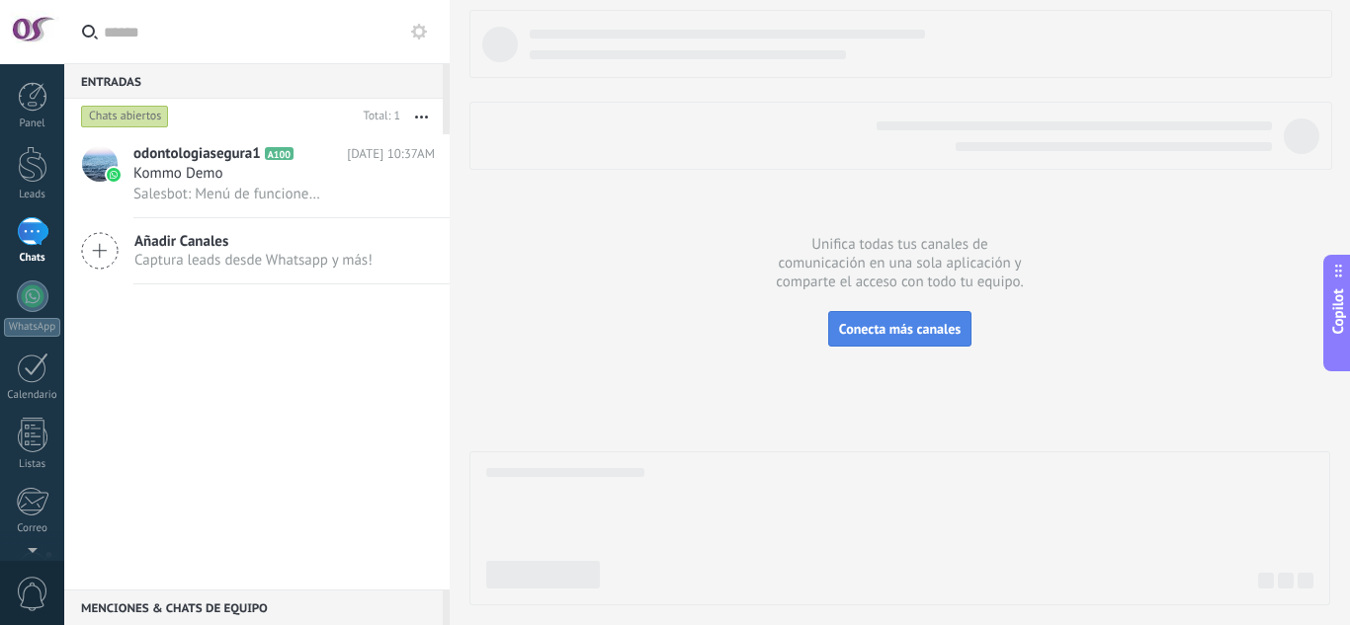
click at [919, 328] on span "Conecta más canales" at bounding box center [900, 329] width 122 height 18
